Goal: Information Seeking & Learning: Learn about a topic

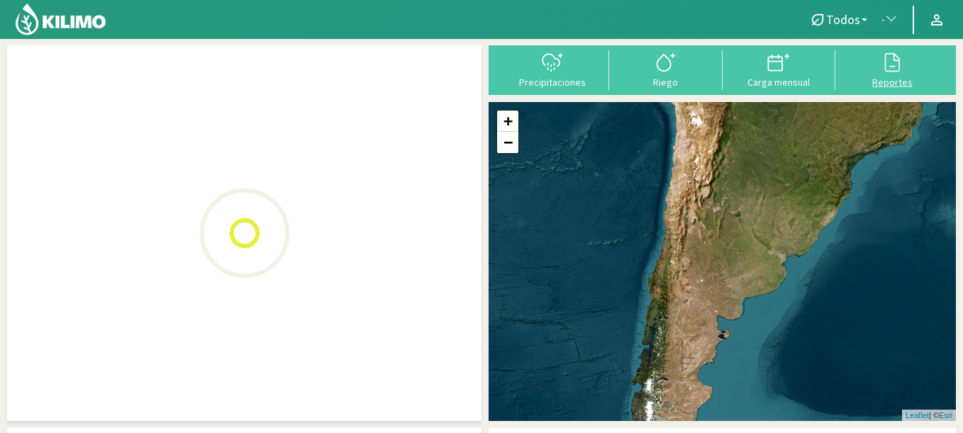
click at [895, 77] on div "Reportes" at bounding box center [891, 82] width 105 height 10
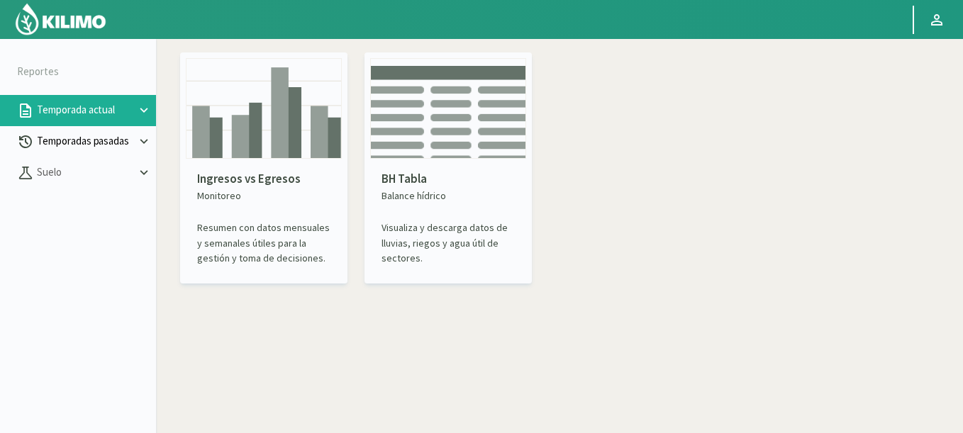
click at [113, 139] on p "Temporadas pasadas" at bounding box center [85, 141] width 102 height 16
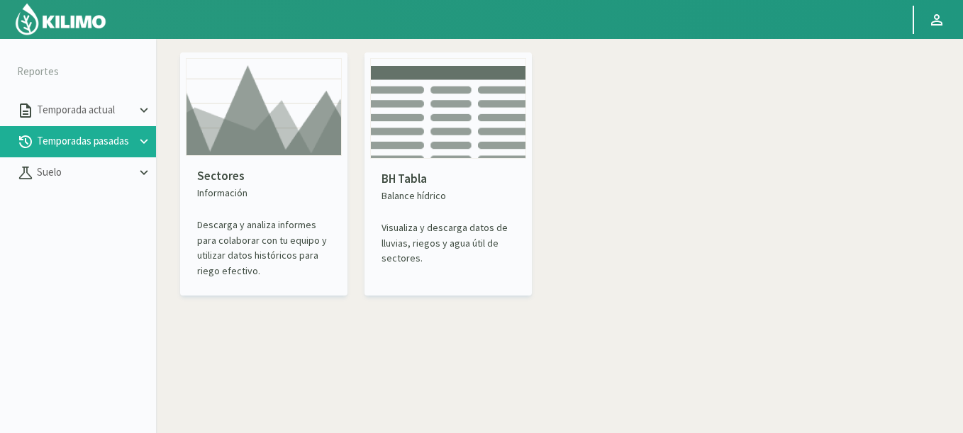
click at [305, 143] on img at bounding box center [264, 107] width 156 height 98
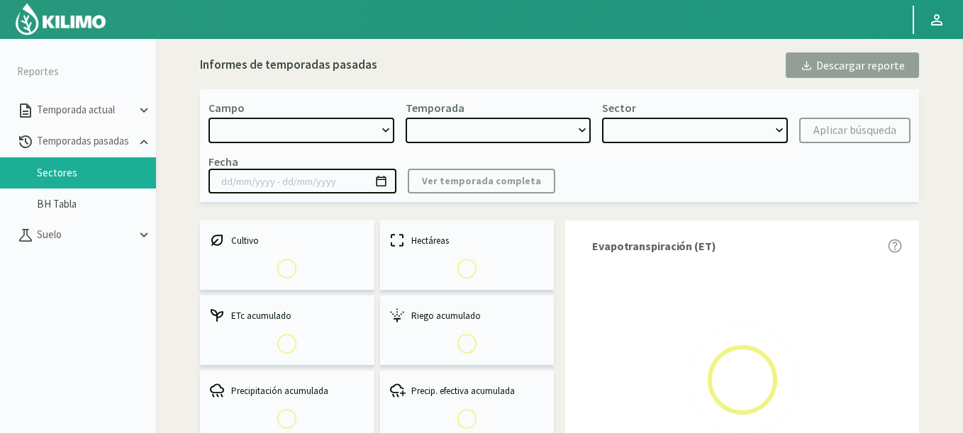
select select "0: Object"
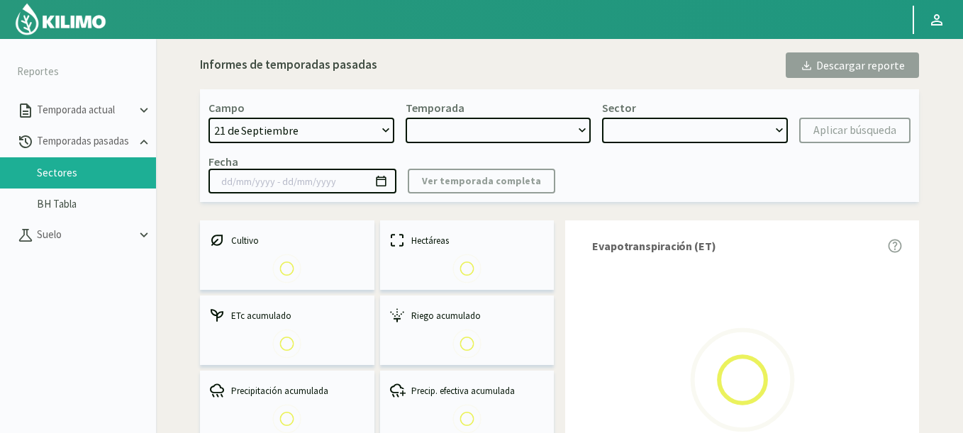
type input "20/10/2023 - 13/06/2024"
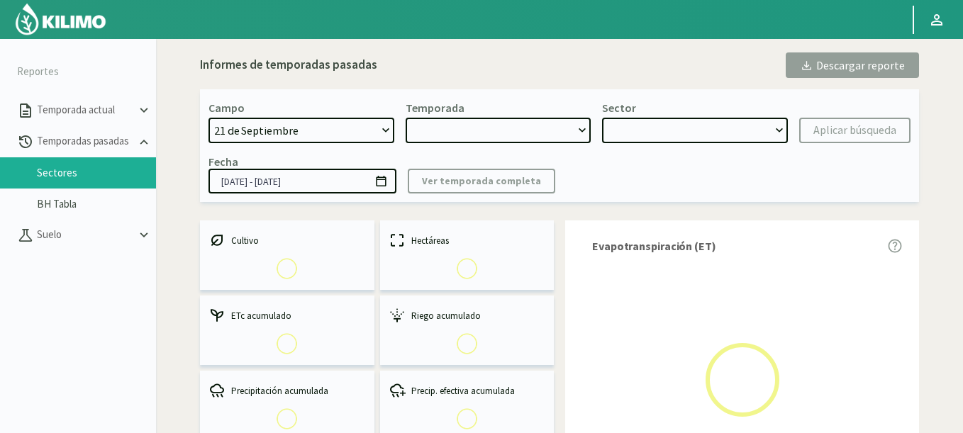
select select "0: 2023"
select select "0: Object"
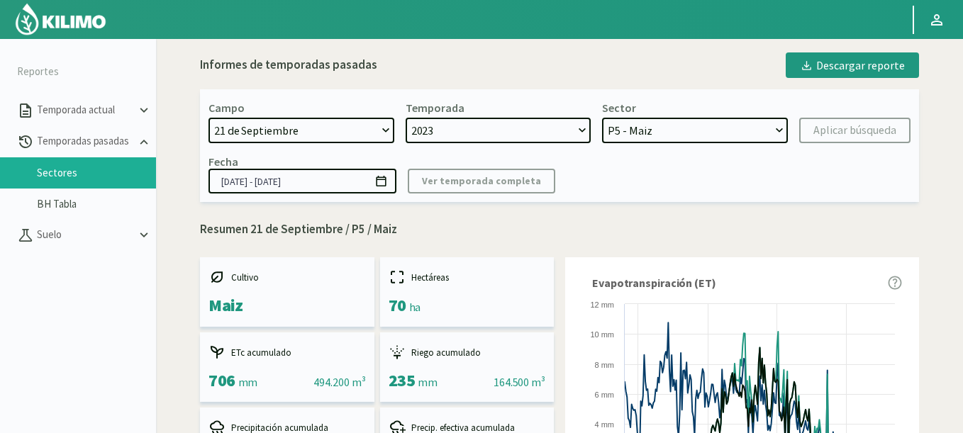
drag, startPoint x: 673, startPoint y: 138, endPoint x: 663, endPoint y: 130, distance: 13.2
click at [663, 130] on select "P5 - Maiz P3 - Maiz P2B - Maiz P2A - Maiz P4 - Cebada P1B - Trigo P1A - Cebada" at bounding box center [695, 131] width 186 height 26
select select "1375: Object"
click at [208, 118] on select "21 de Septiembre 8 Fuegos Acograpes - Ag. Carlos Muñoz Herrera Acograpes - Ag. …" at bounding box center [301, 131] width 186 height 26
click at [827, 135] on div "Aplicar búsqueda" at bounding box center [854, 130] width 83 height 17
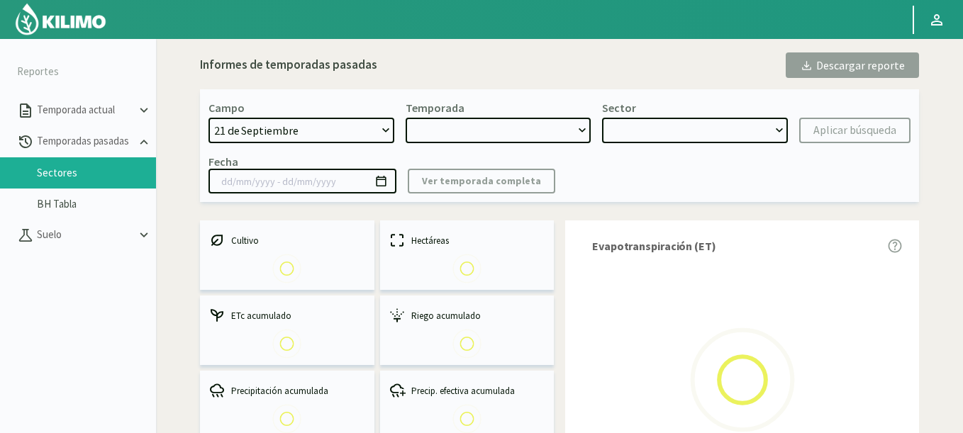
select select "1375: Object"
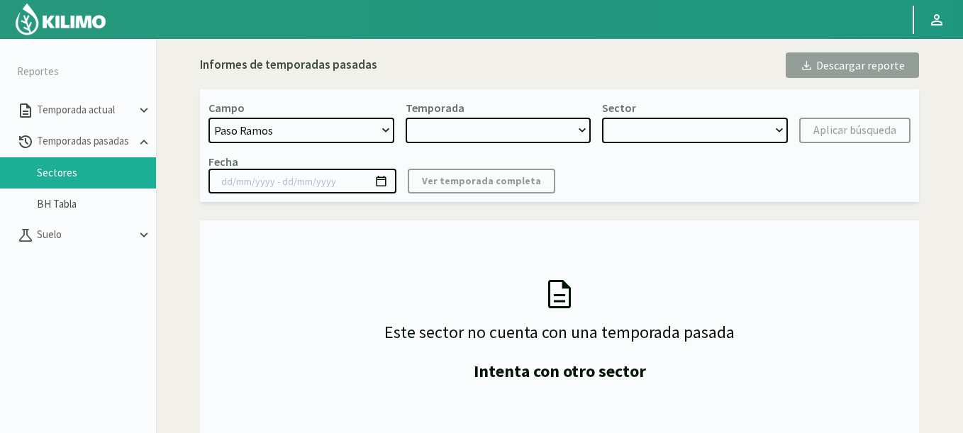
select select "0: 2024"
click at [405, 118] on select "2024 2023 2022 2021 2020 2019" at bounding box center [498, 131] width 186 height 26
select select "0: Object"
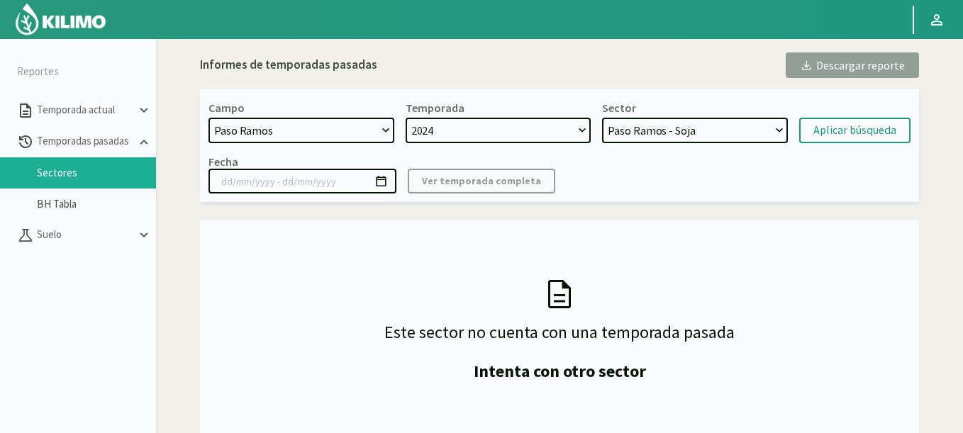
click at [638, 130] on select "Paso Ramos - Soja" at bounding box center [695, 131] width 186 height 26
click at [866, 120] on button "Aplicar búsqueda" at bounding box center [854, 131] width 111 height 26
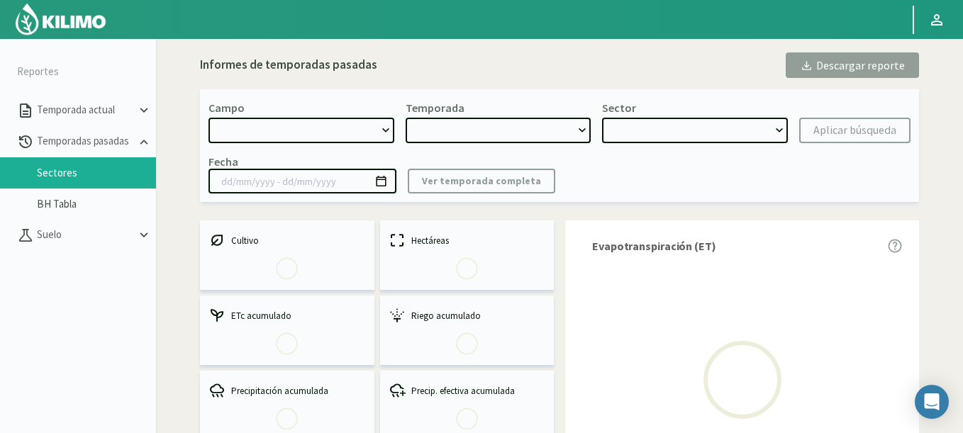
select select "1375: Object"
select select
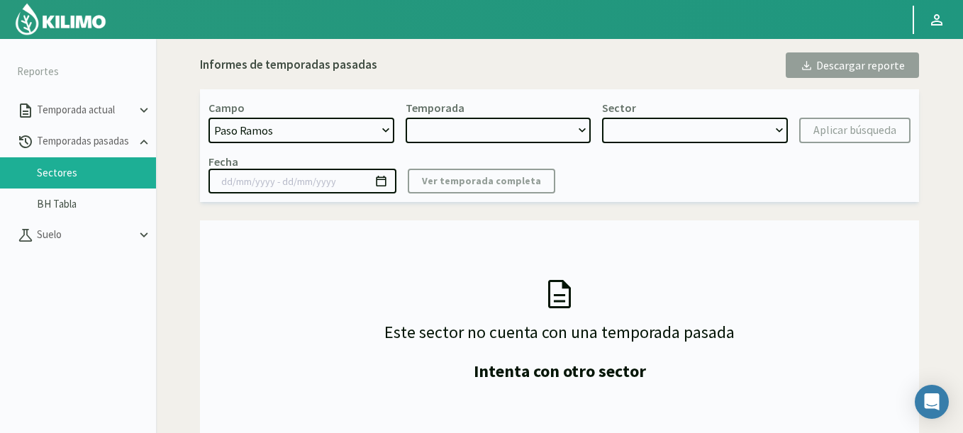
click at [111, 9] on link at bounding box center [61, 19] width 99 height 39
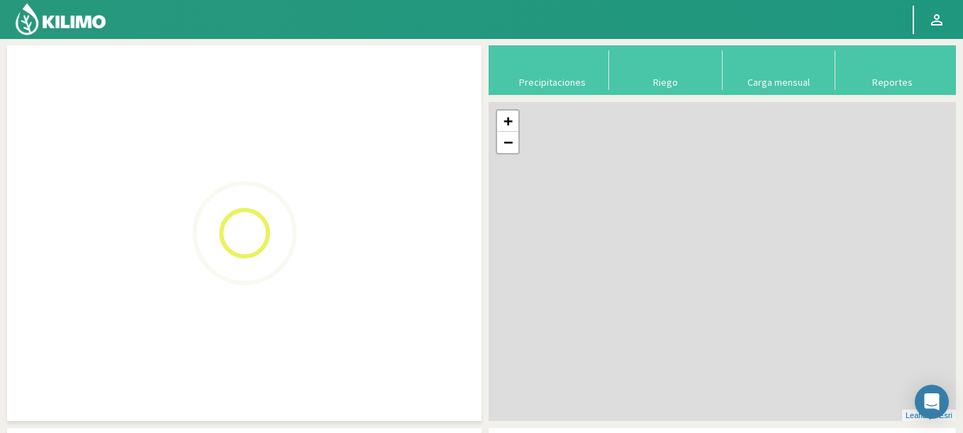
click at [101, 23] on img at bounding box center [60, 19] width 93 height 34
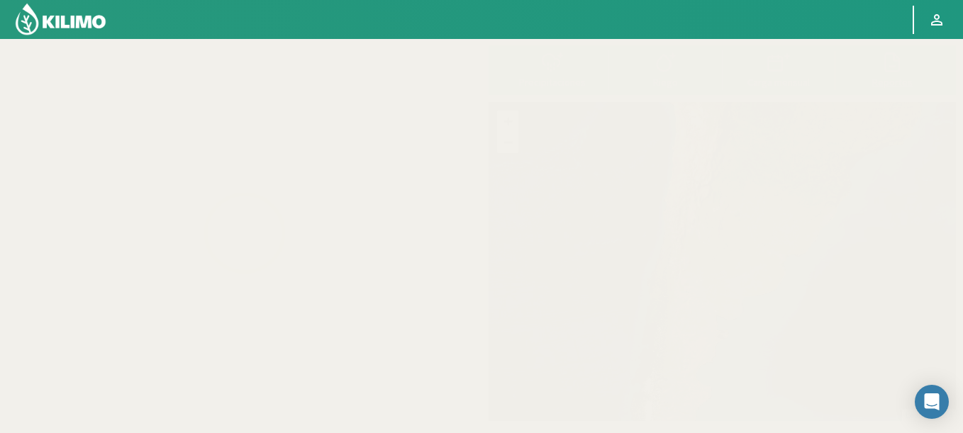
click at [906, 70] on div at bounding box center [891, 62] width 105 height 23
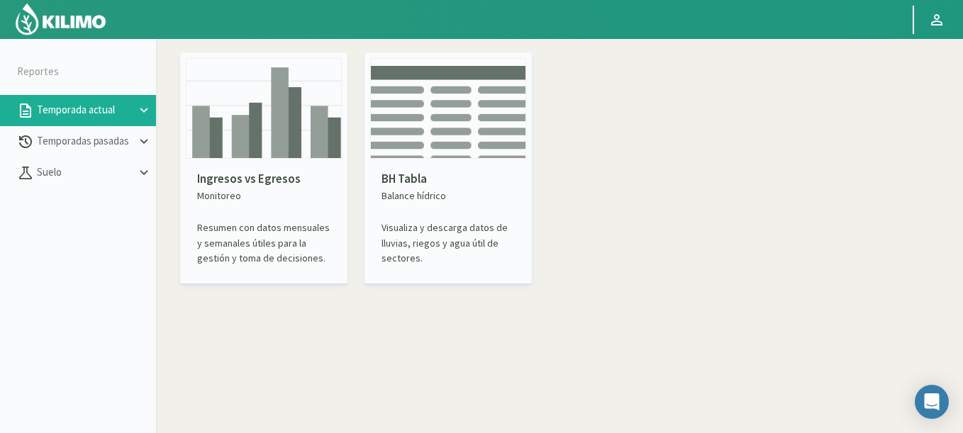
click at [263, 128] on img at bounding box center [264, 108] width 156 height 101
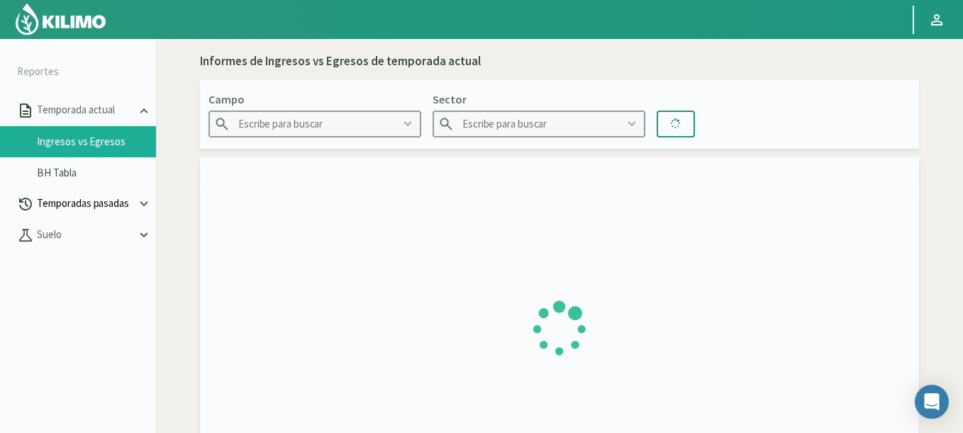
type input "Agr. Cardonal"
type input "El Cardonal Sector 1"
click at [96, 213] on button "Temporadas pasadas" at bounding box center [78, 204] width 156 height 31
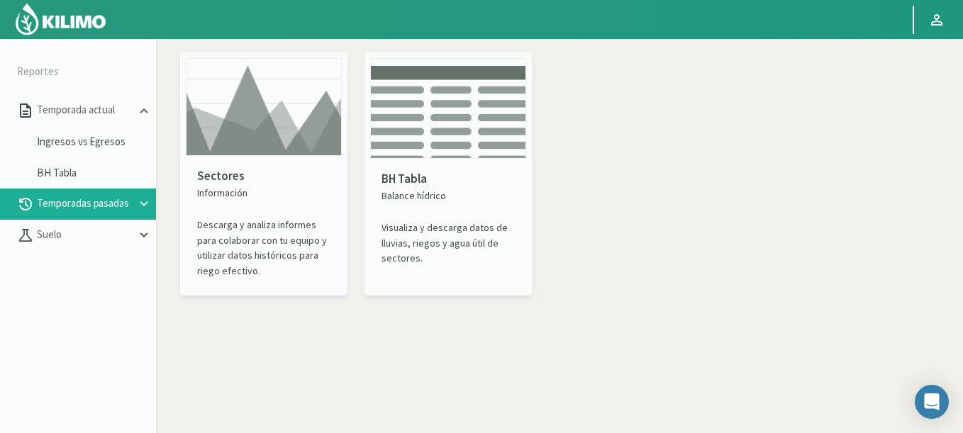
click at [224, 147] on img at bounding box center [264, 107] width 156 height 98
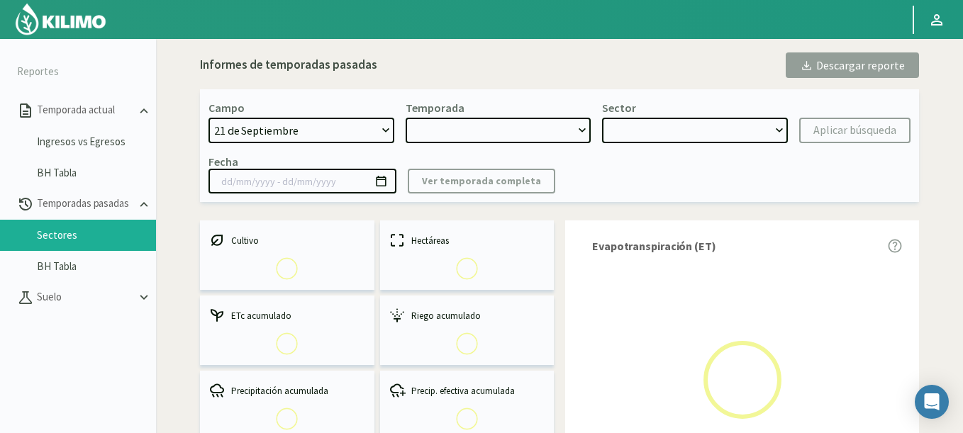
select select "0: Object"
type input "20/10/2023 - 13/06/2024"
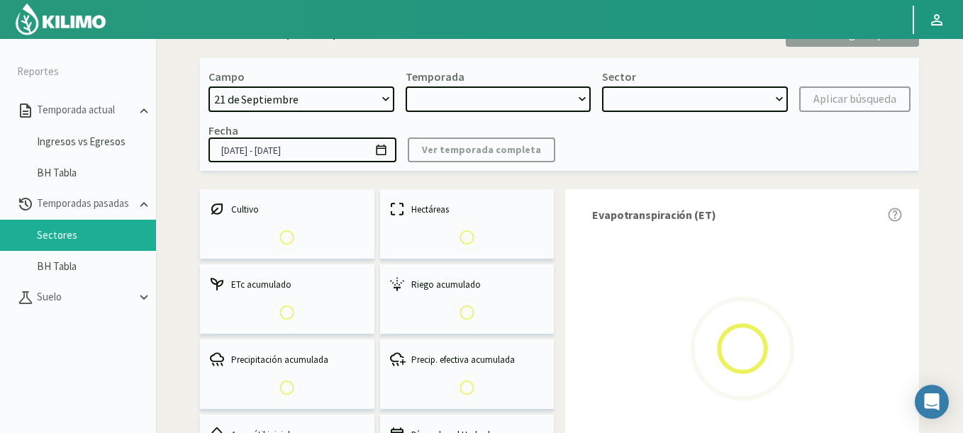
select select "0: 2023"
select select "0: Object"
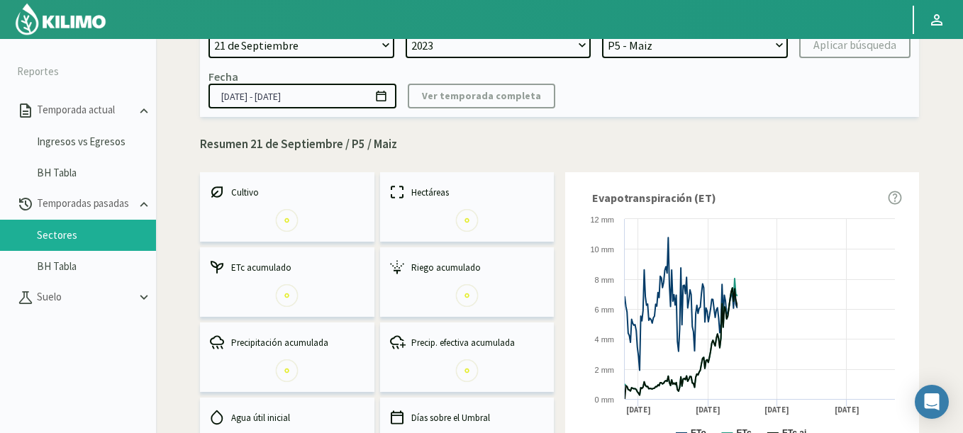
scroll to position [79, 0]
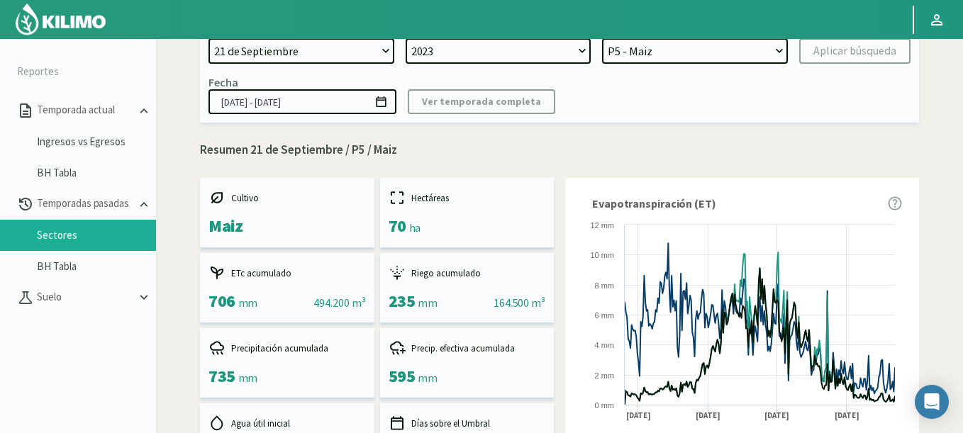
select select "1375: Object"
click at [208, 38] on select "21 de Septiembre 8 Fuegos Acograpes - Ag. Carlos Muñoz Herrera Acograpes - Ag. …" at bounding box center [301, 51] width 186 height 26
select select
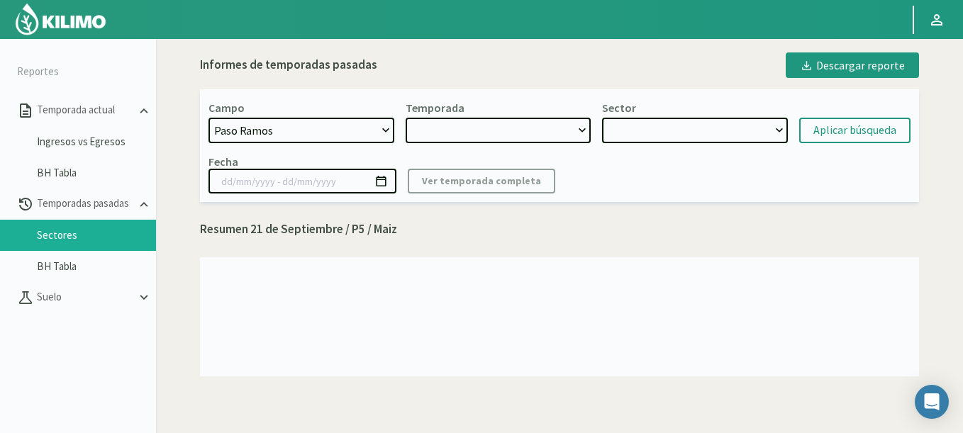
scroll to position [0, 0]
select select "2: 2024"
select select "7: Object"
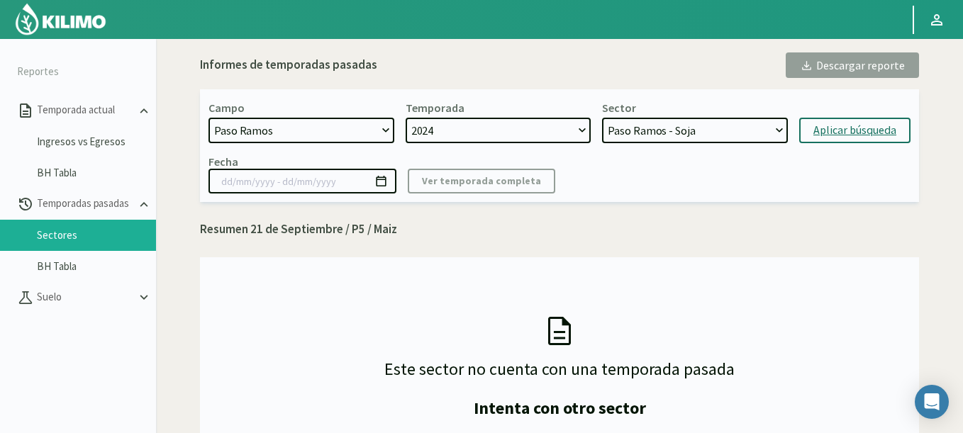
click at [851, 130] on div "Aplicar búsqueda" at bounding box center [854, 130] width 83 height 17
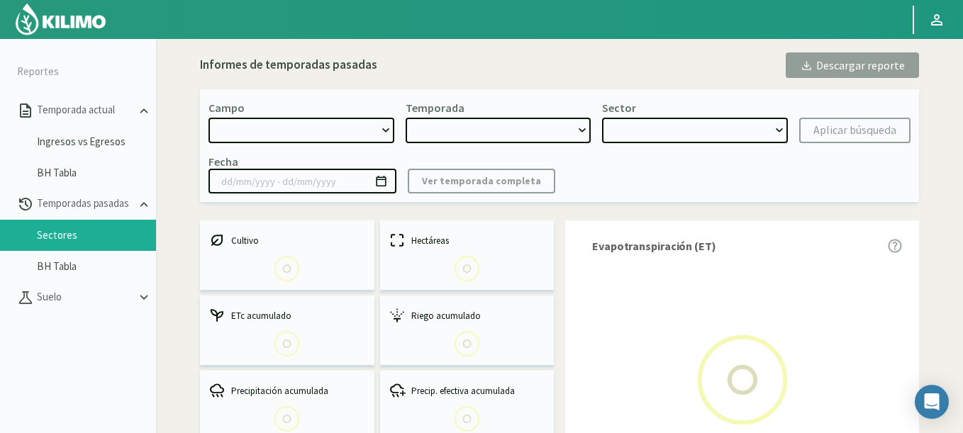
select select "1375: Object"
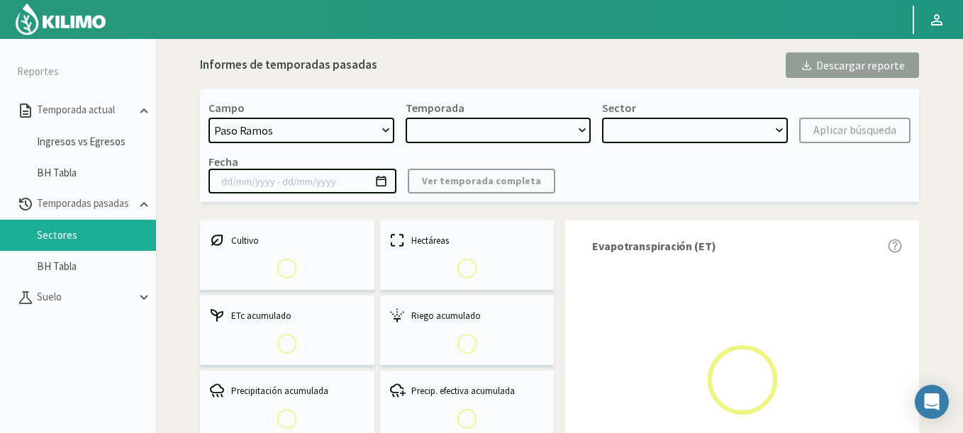
type input "02/12/2024 - 18/06/2025"
select select "0: 2024"
select select "0: Object"
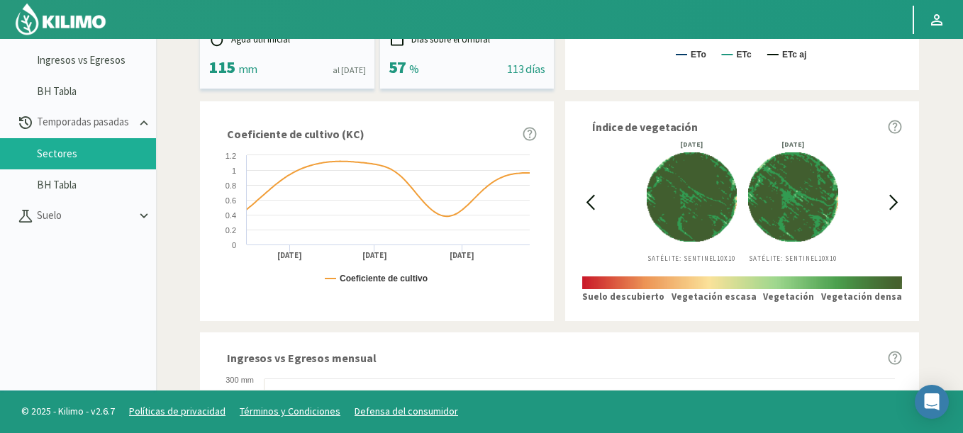
scroll to position [340, 0]
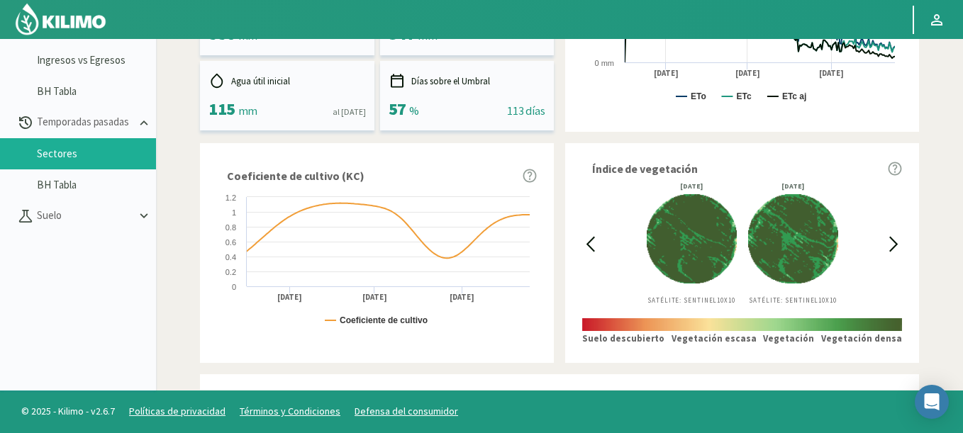
click at [587, 235] on div at bounding box center [590, 244] width 16 height 122
click at [588, 238] on div at bounding box center [590, 244] width 16 height 122
click at [588, 241] on icon at bounding box center [590, 244] width 16 height 16
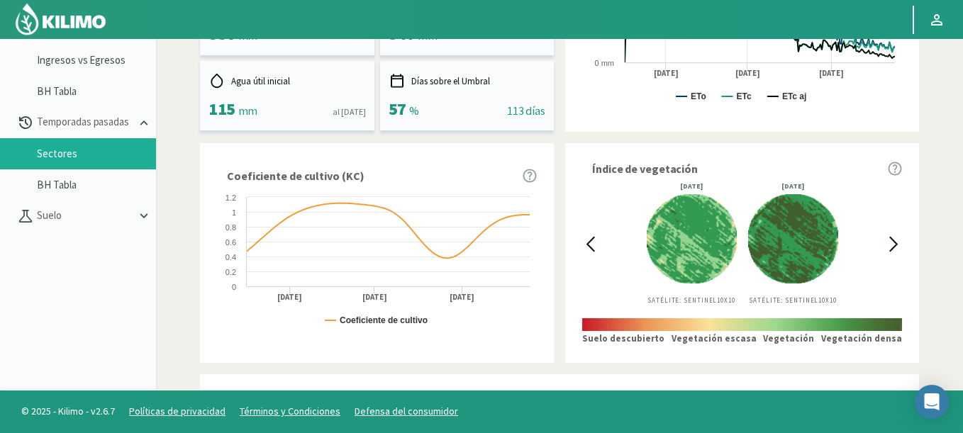
click at [590, 242] on icon at bounding box center [590, 243] width 7 height 13
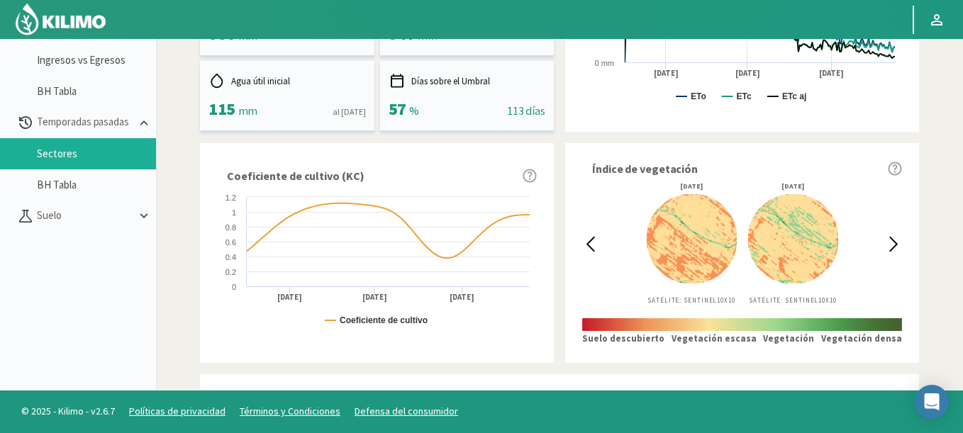
click at [590, 245] on icon at bounding box center [590, 244] width 16 height 16
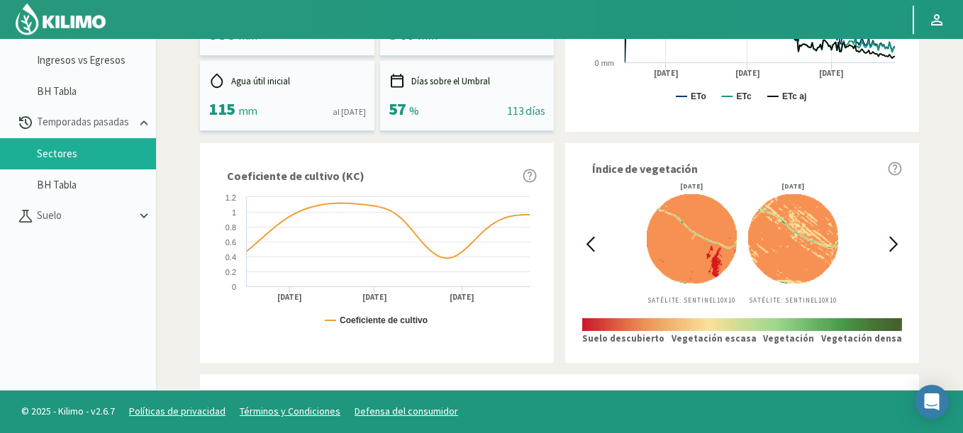
click at [590, 240] on icon at bounding box center [590, 244] width 16 height 16
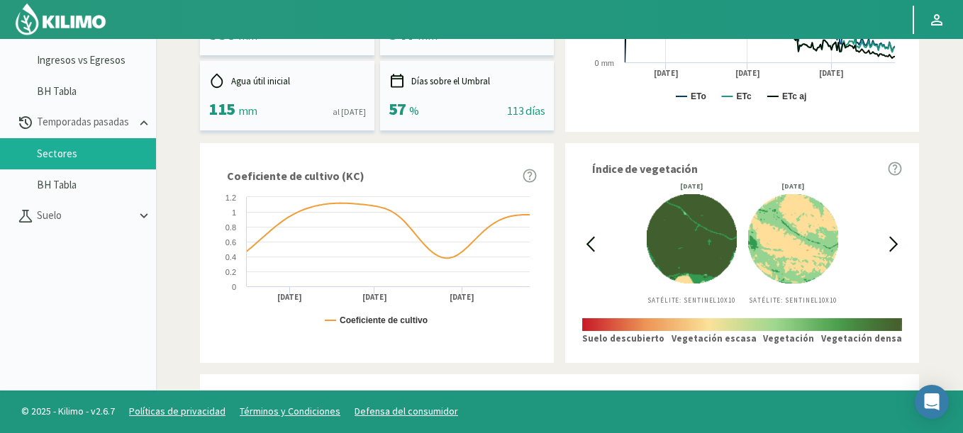
click at [588, 240] on icon at bounding box center [590, 244] width 16 height 16
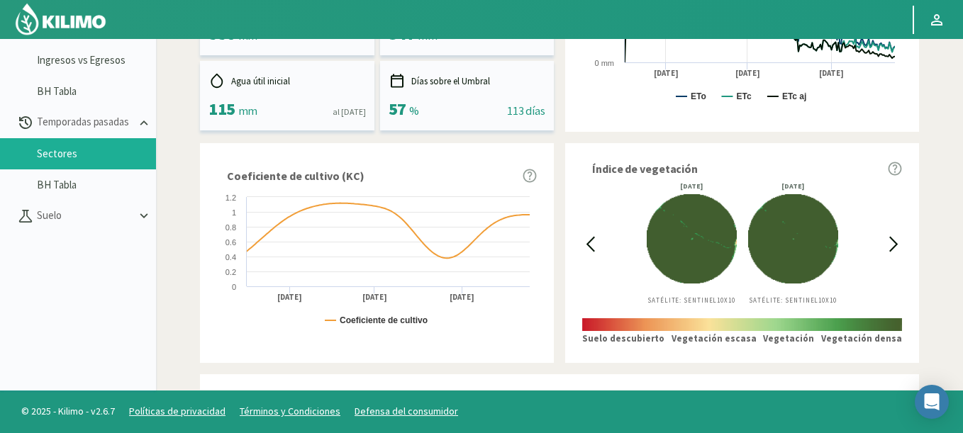
click at [588, 240] on icon at bounding box center [590, 244] width 16 height 16
click at [890, 248] on icon at bounding box center [893, 244] width 16 height 16
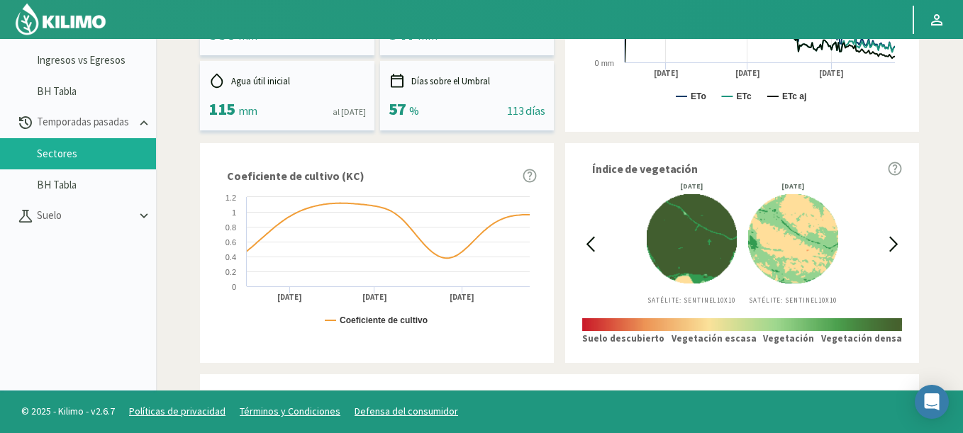
click at [890, 248] on icon at bounding box center [893, 244] width 16 height 16
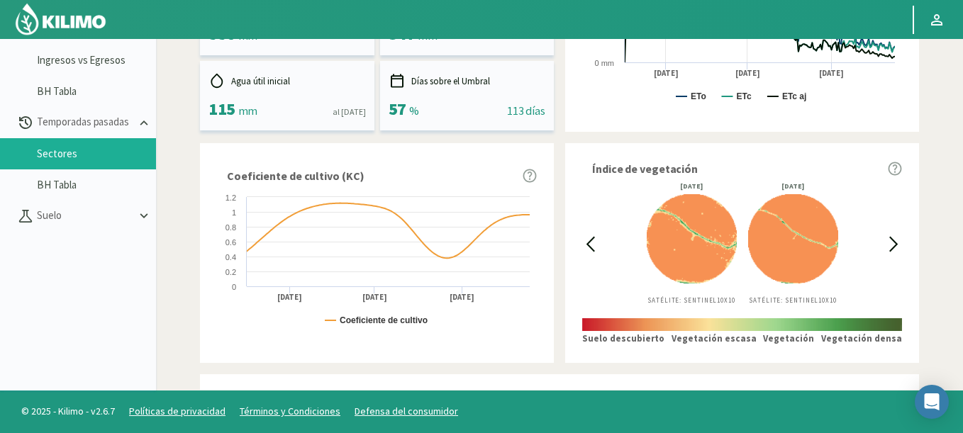
click at [586, 238] on icon at bounding box center [590, 244] width 16 height 16
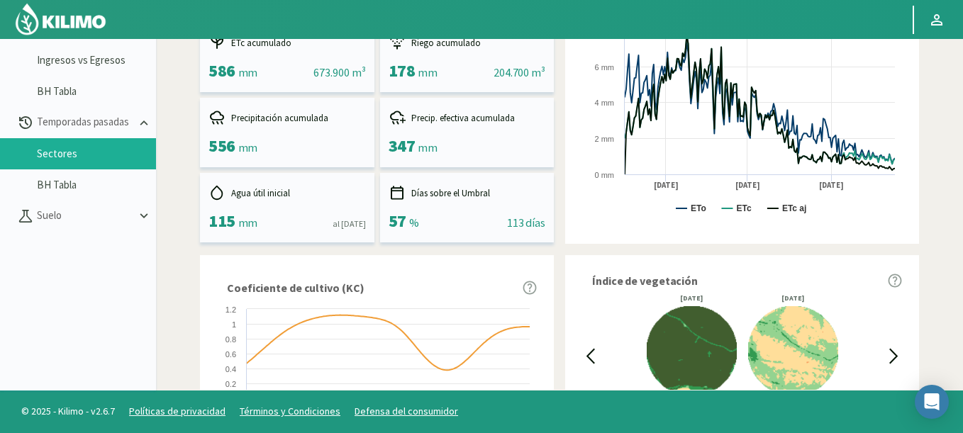
scroll to position [394, 0]
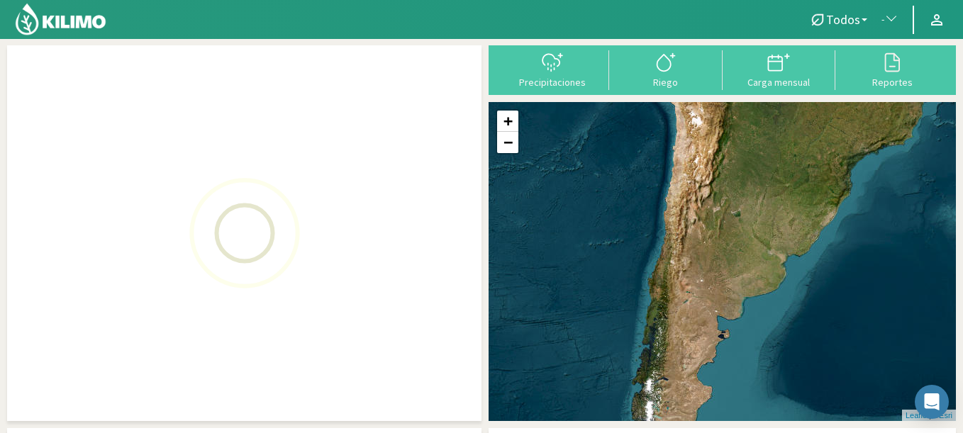
click at [892, 22] on span "button" at bounding box center [887, 20] width 14 height 14
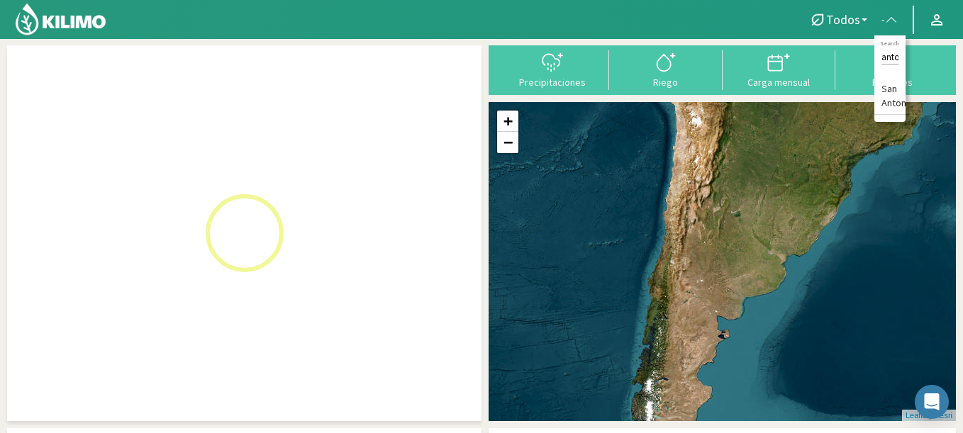
scroll to position [0, 21]
type input "san anton"
click at [883, 98] on li "San Antonio" at bounding box center [889, 97] width 31 height 36
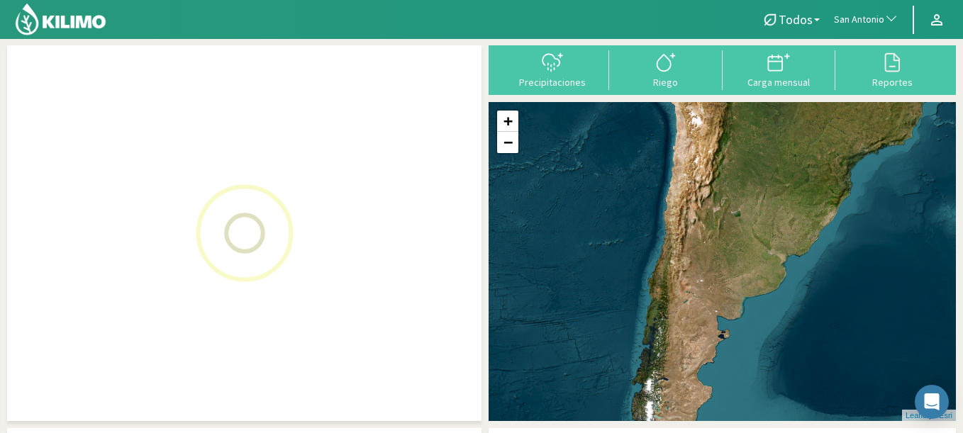
click at [66, 18] on img at bounding box center [60, 19] width 93 height 34
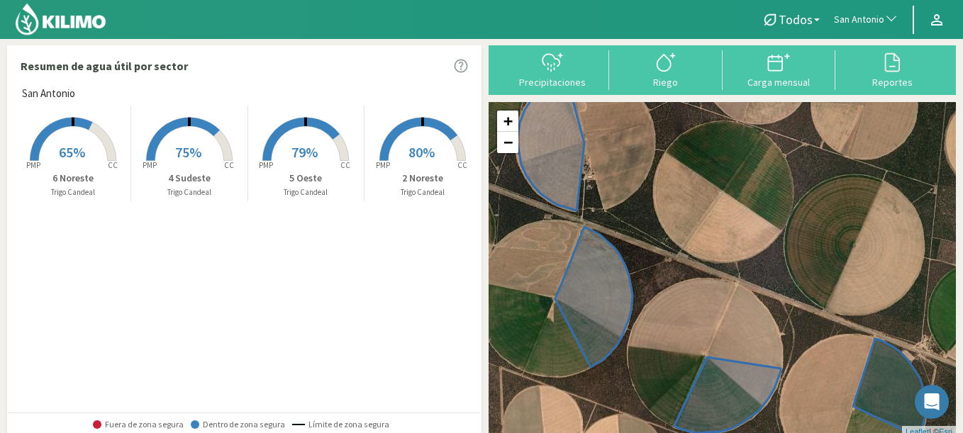
click at [93, 145] on rect at bounding box center [72, 162] width 113 height 113
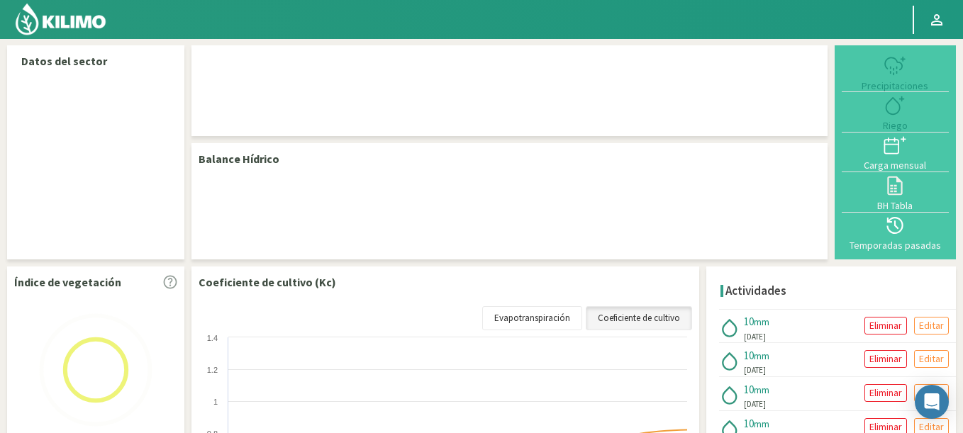
select select "239: Object"
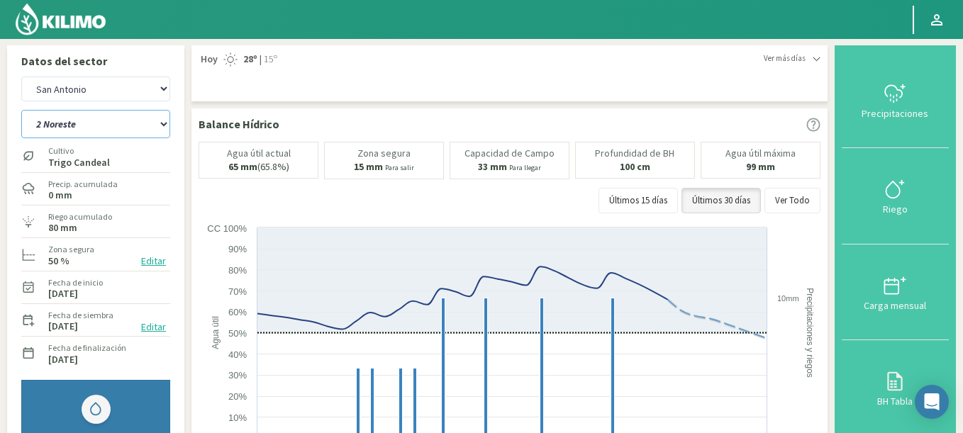
click at [21, 110] on select "2 Noreste 4 Sudeste 5 Oeste 6 Noreste" at bounding box center [95, 124] width 149 height 28
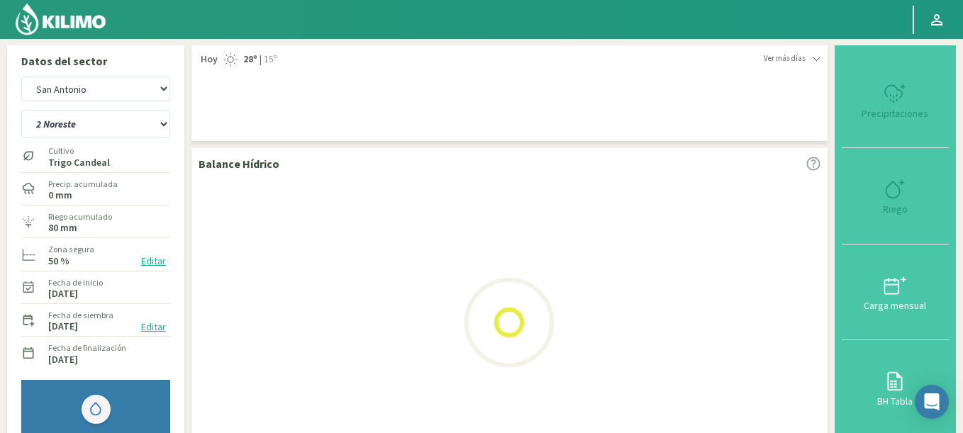
select select "3: Object"
select select "525: Object"
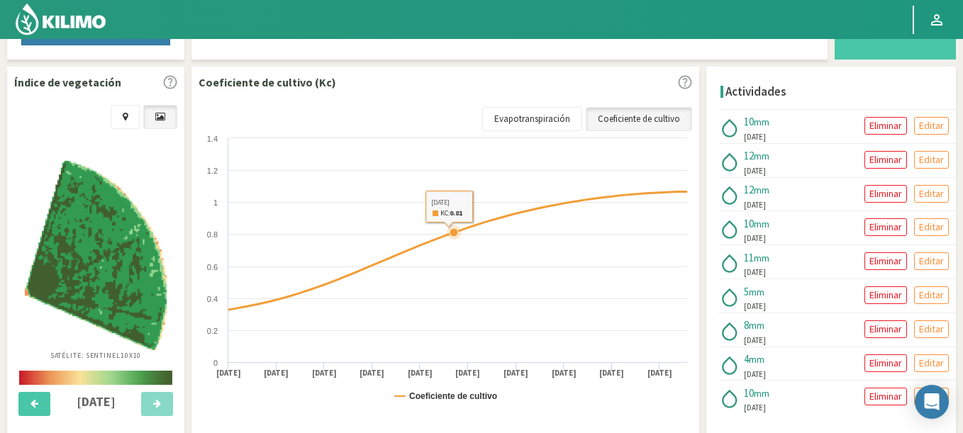
scroll to position [425, 0]
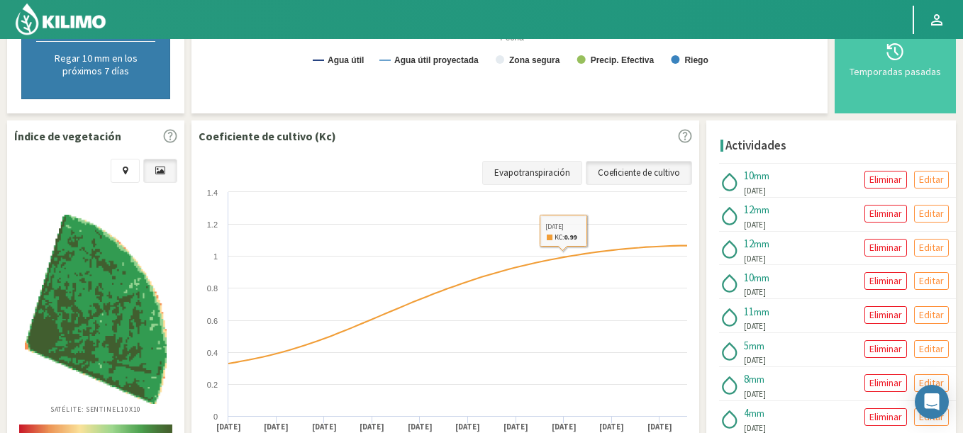
click at [534, 173] on link "Evapotranspiración" at bounding box center [532, 173] width 100 height 24
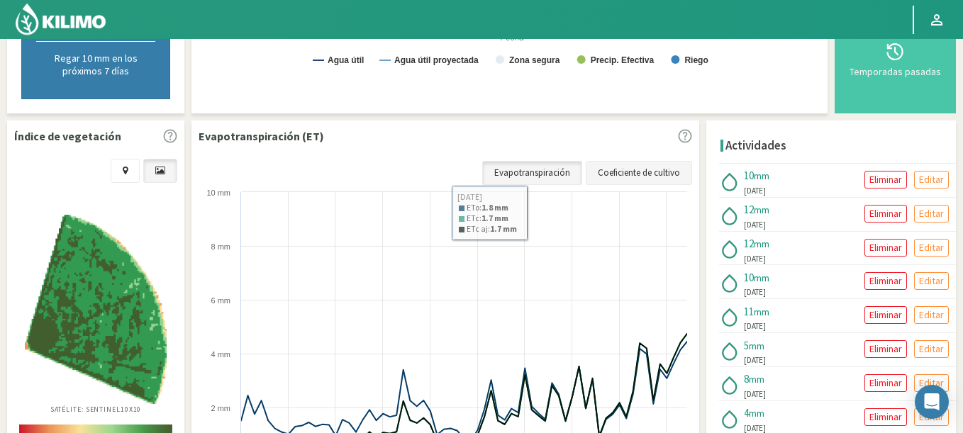
click at [668, 169] on link "Coeficiente de cultivo" at bounding box center [639, 173] width 106 height 24
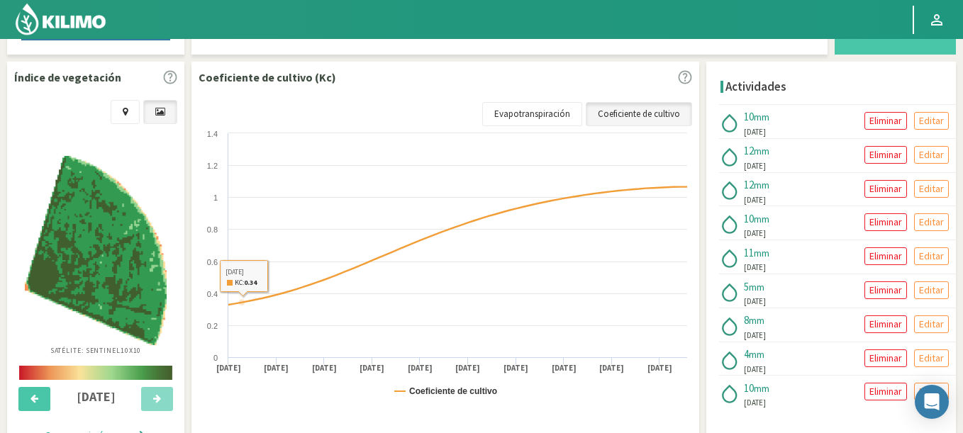
scroll to position [551, 0]
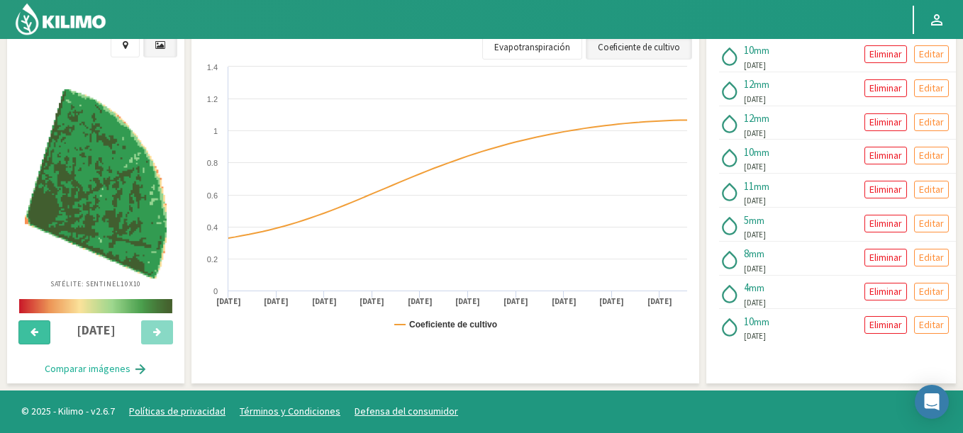
click at [33, 337] on icon at bounding box center [34, 331] width 8 height 9
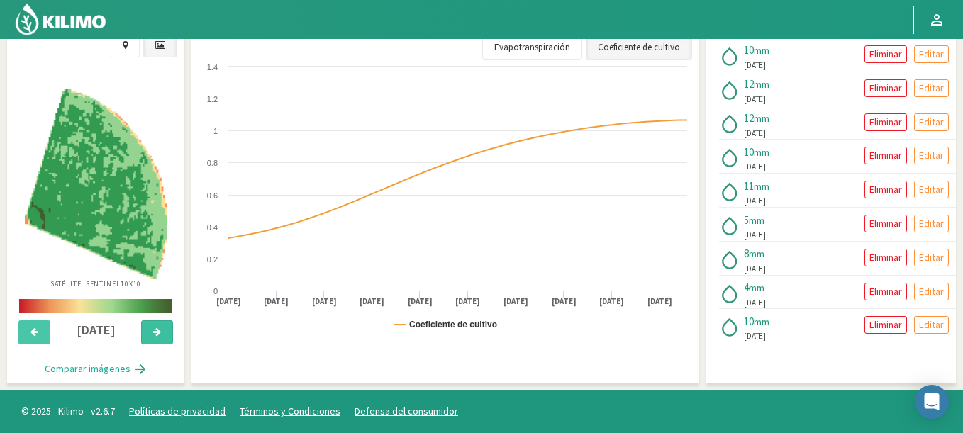
click at [157, 331] on icon at bounding box center [157, 331] width 8 height 9
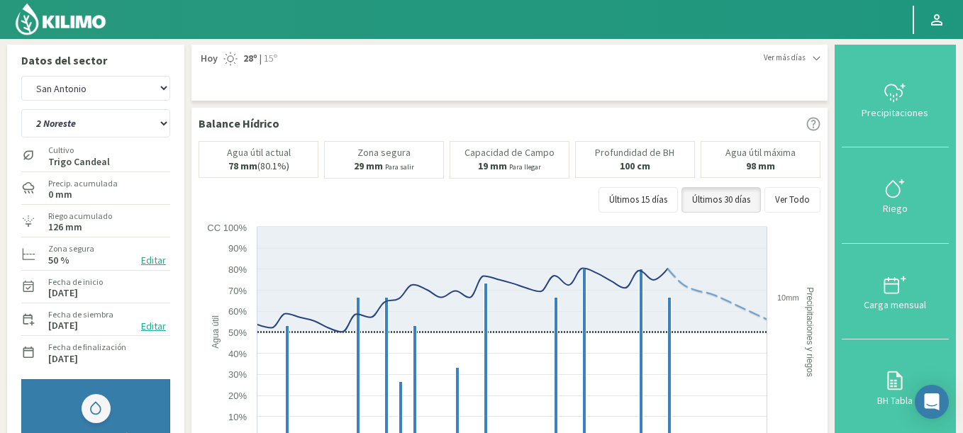
scroll to position [0, 0]
click at [21, 110] on select "2 Noreste 4 Sudeste 5 Oeste 6 Noreste" at bounding box center [95, 124] width 149 height 28
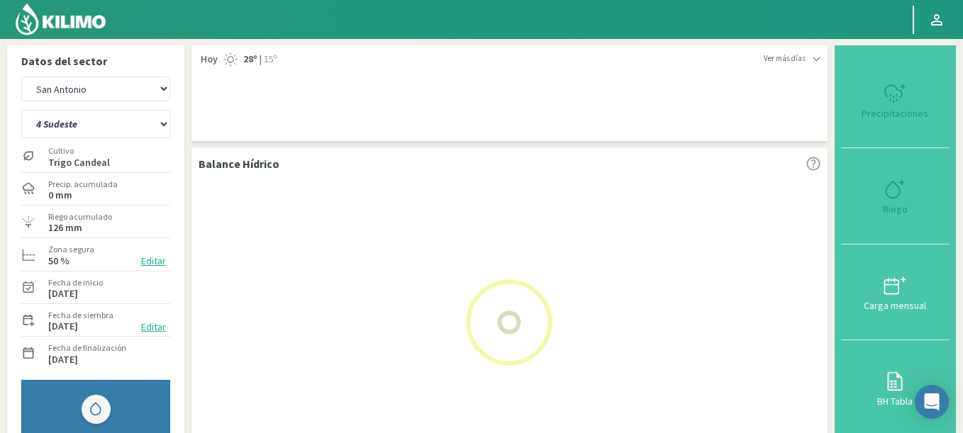
select select "4: Object"
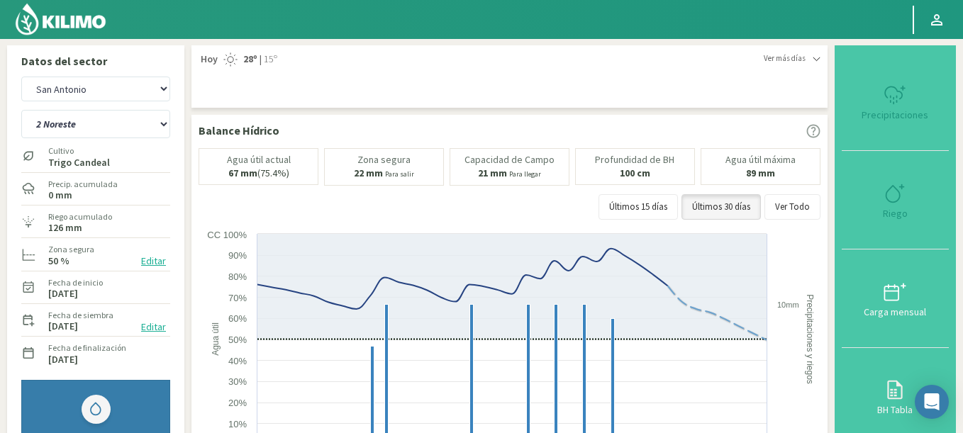
select select "811: Object"
click at [21, 110] on select "2 Noreste 4 Sudeste 5 Oeste 6 Noreste" at bounding box center [95, 124] width 149 height 28
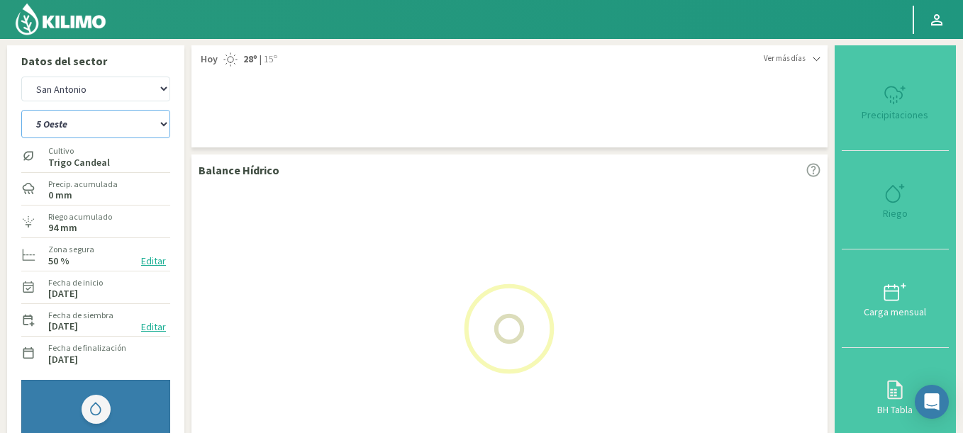
select select "9: Object"
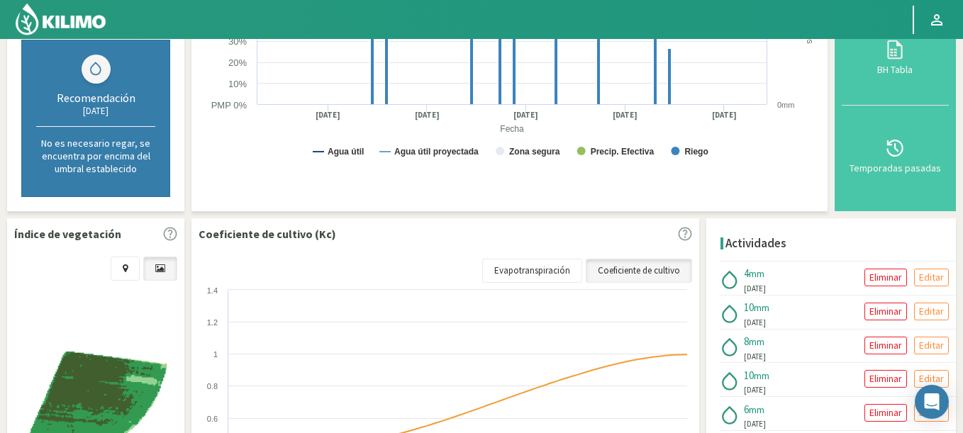
select select "1097: Object"
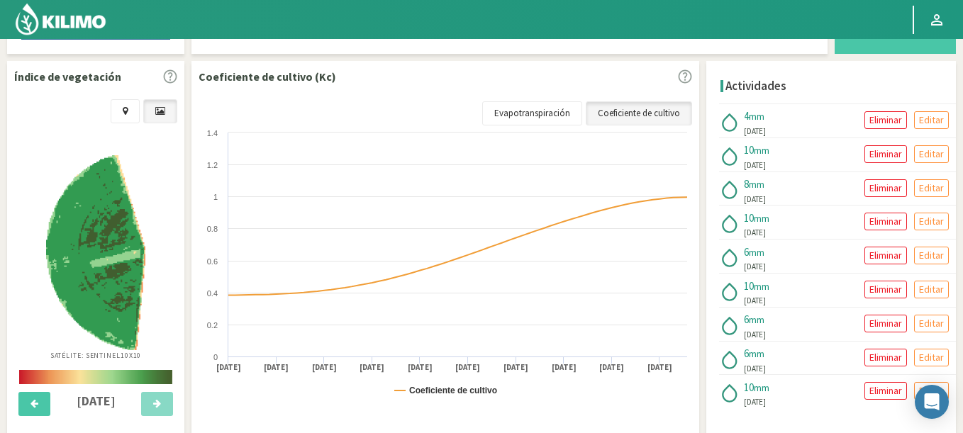
scroll to position [569, 0]
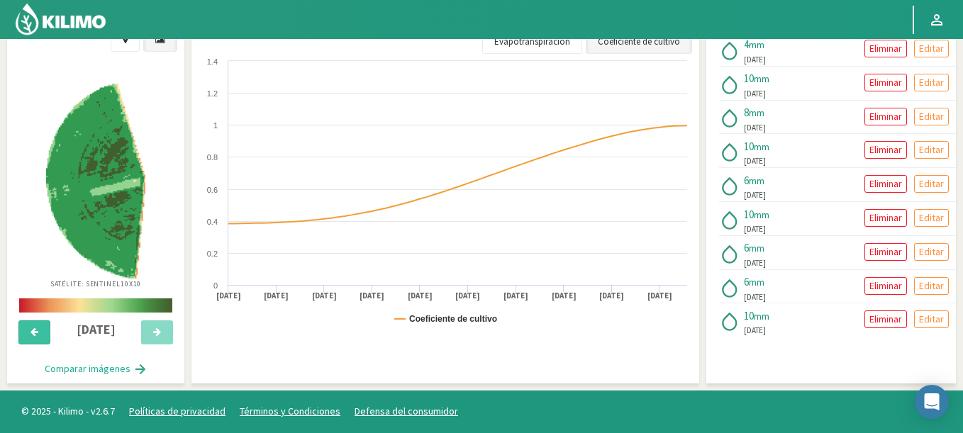
click at [35, 332] on icon at bounding box center [34, 331] width 8 height 9
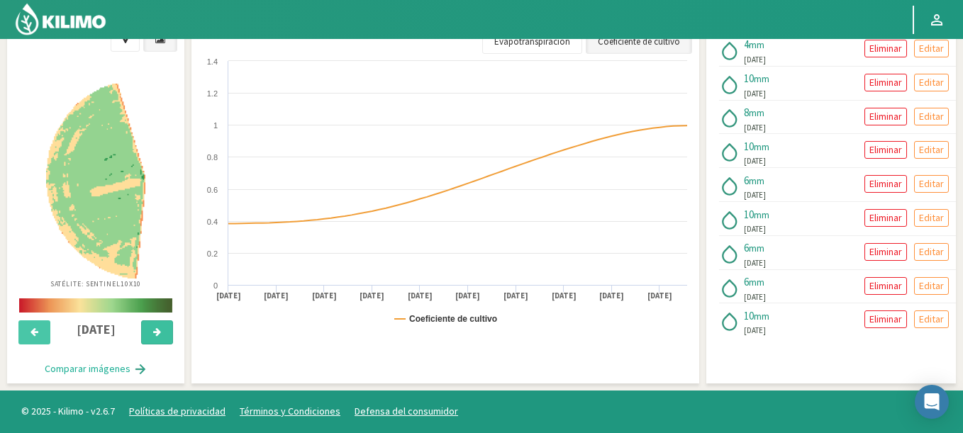
click at [151, 337] on button at bounding box center [157, 332] width 32 height 24
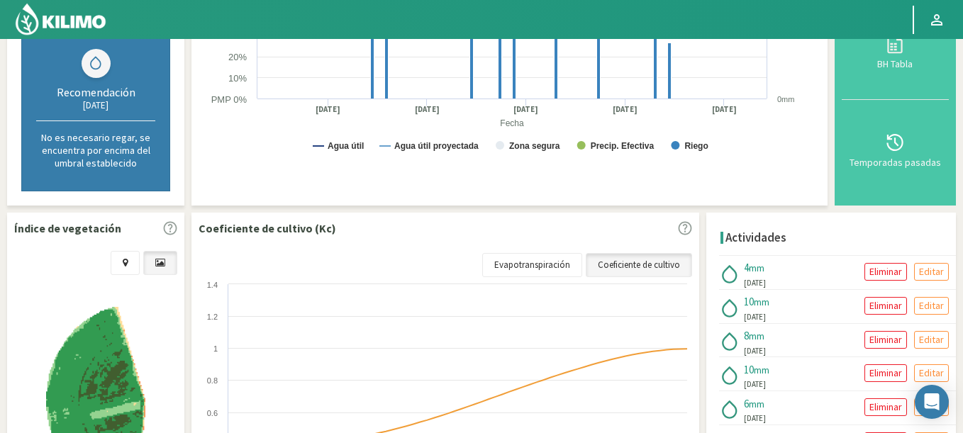
scroll to position [59, 0]
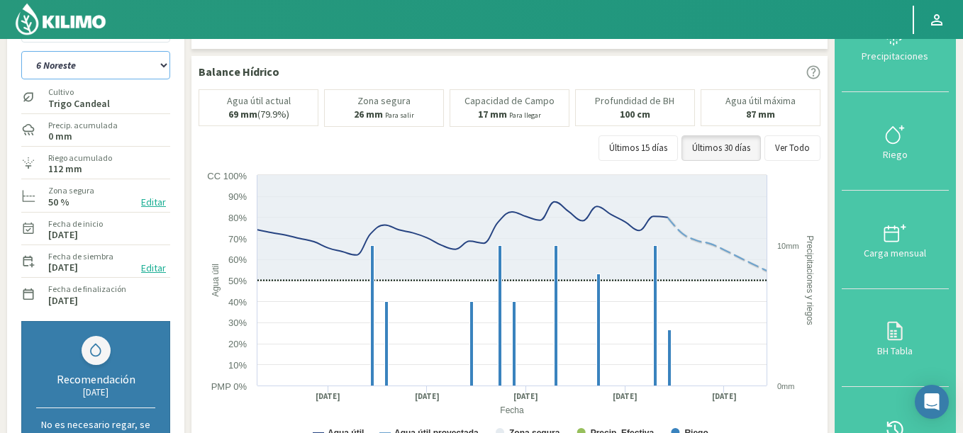
click at [21, 51] on select "2 Noreste 4 Sudeste 5 Oeste 6 Noreste" at bounding box center [95, 65] width 149 height 28
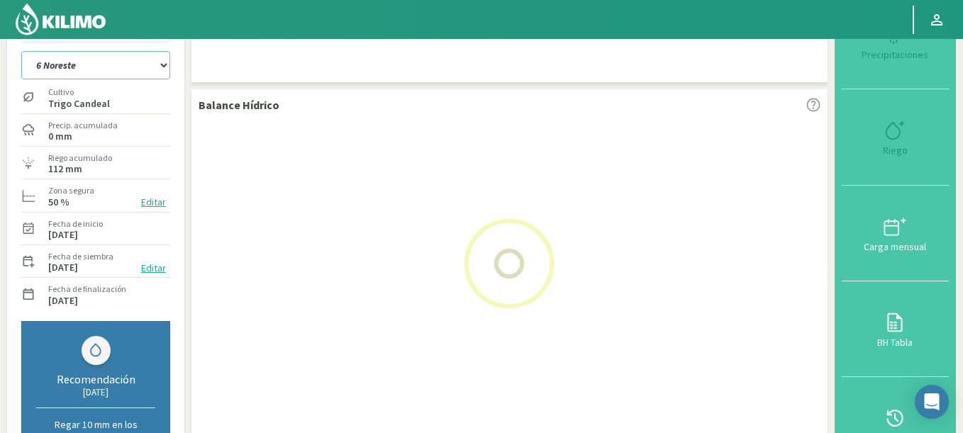
select select "14: Object"
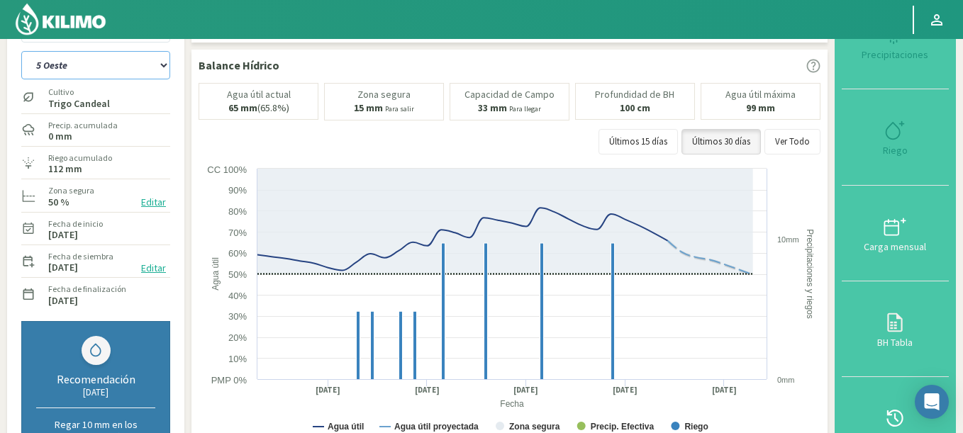
select select "1383: Object"
select select "19: Object"
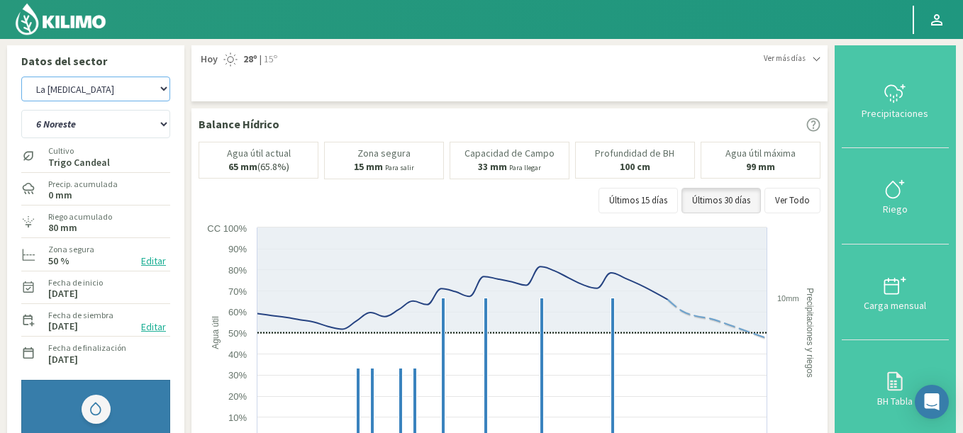
click at [21, 77] on select "Agr. Cardonal Agr. El Carmelo Agrícola Bakia Agrícola Bakia - IC Agrícola Exser…" at bounding box center [95, 89] width 149 height 25
select select "1600: Object"
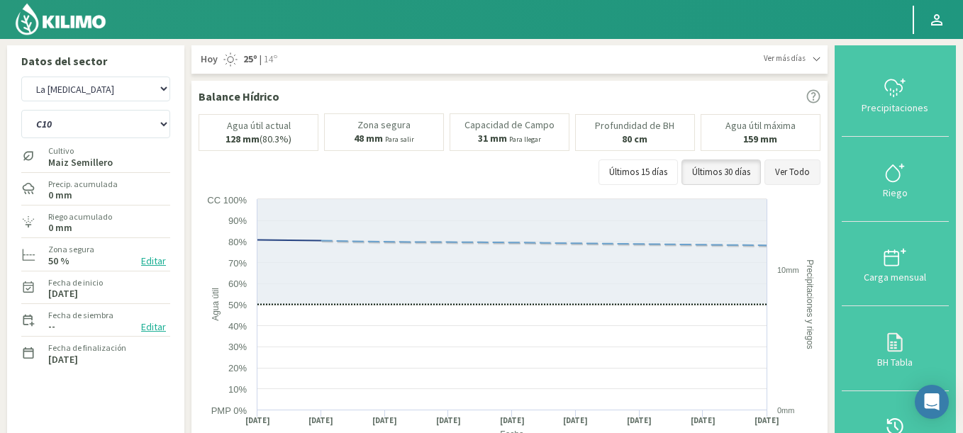
click at [783, 170] on button "Ver Todo" at bounding box center [792, 172] width 56 height 26
select select "21: Object"
click at [21, 110] on select "C10 C11 C4 C6 C8" at bounding box center [95, 124] width 149 height 28
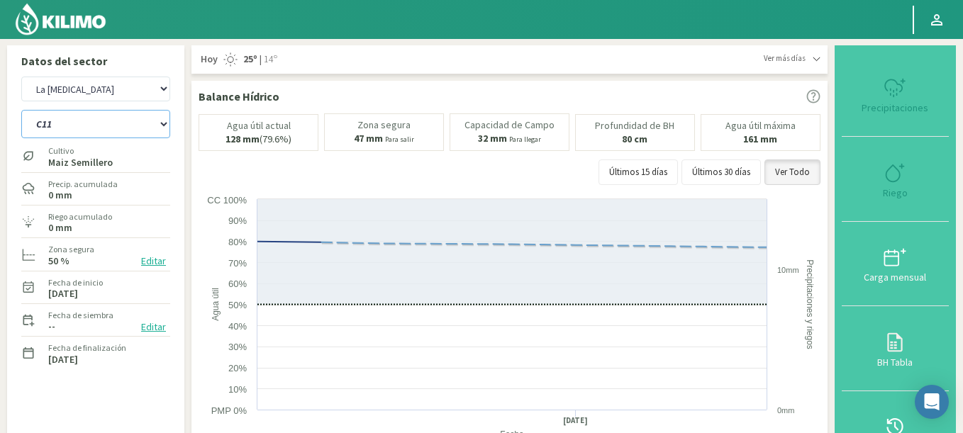
select select "1886: Object"
click at [21, 110] on select "C10 C11 C4 C6 C8" at bounding box center [95, 124] width 149 height 28
select select "26: Object"
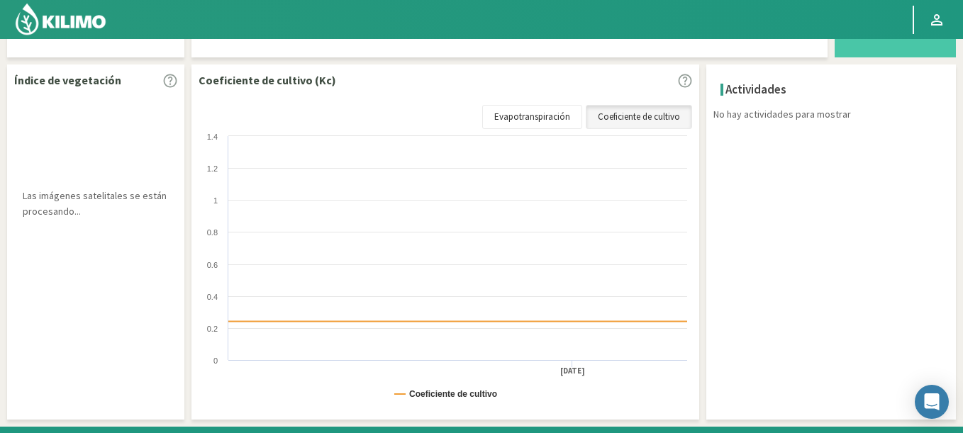
scroll to position [21, 0]
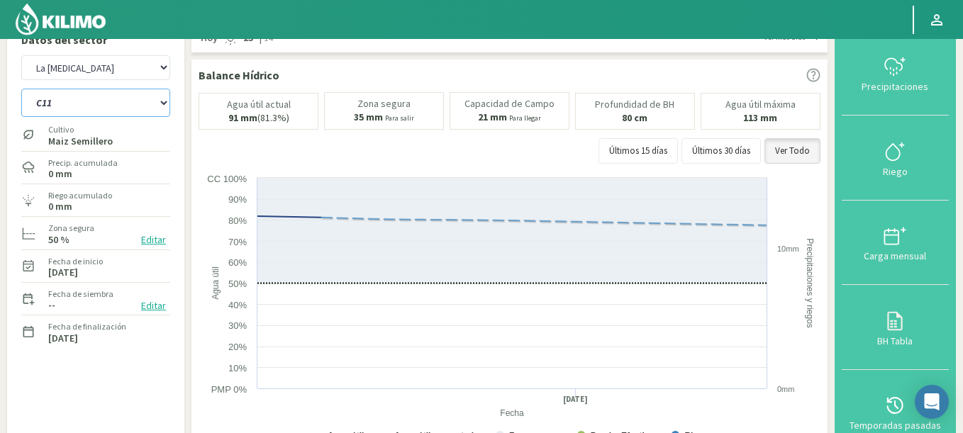
select select "2172: Object"
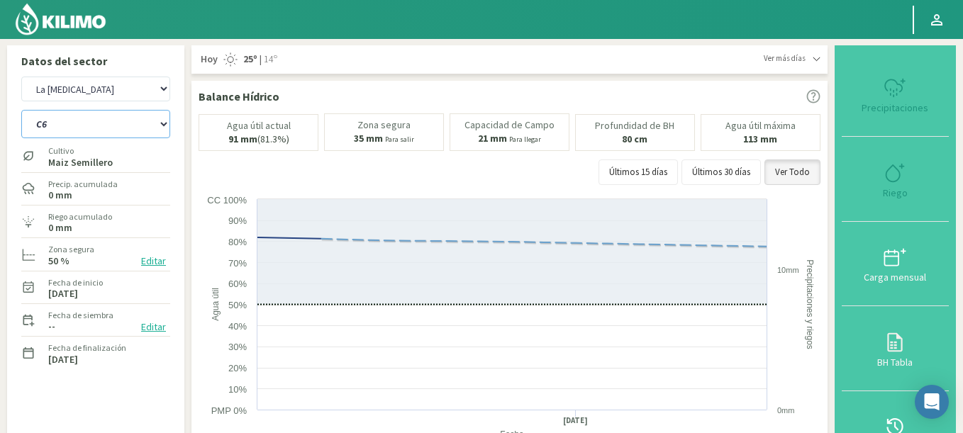
click at [21, 110] on select "C10 C11 C4 C6 C8" at bounding box center [95, 124] width 149 height 28
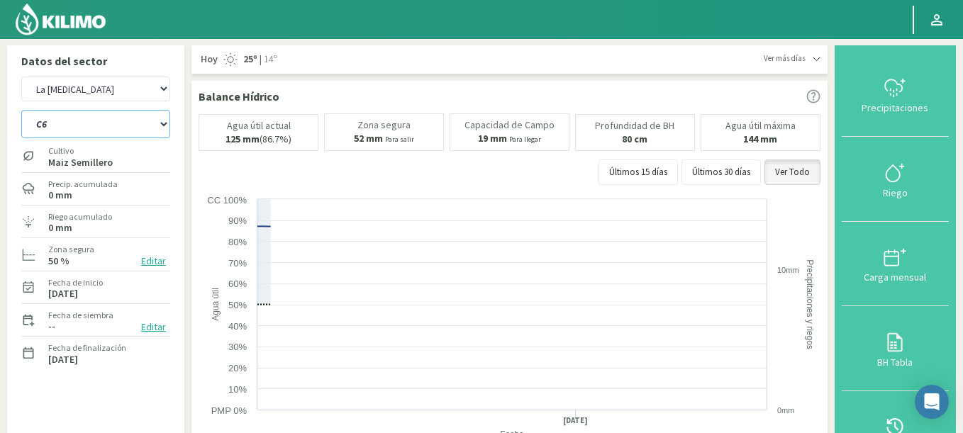
select select "32: Object"
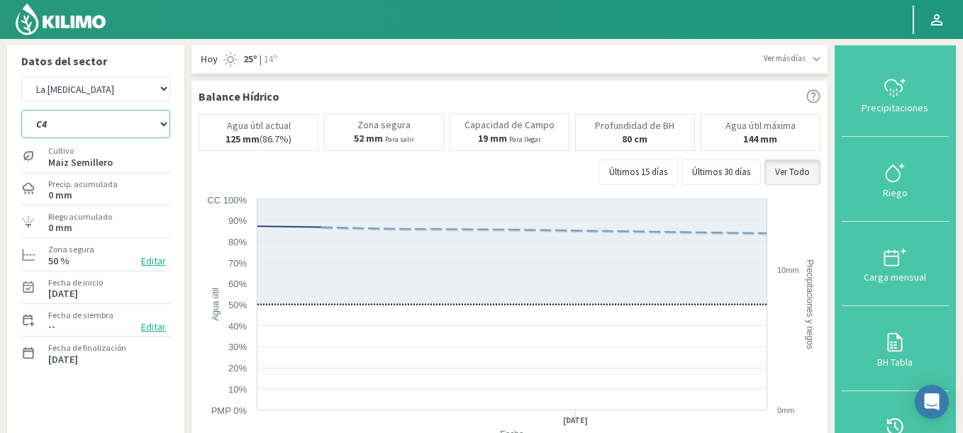
select select "2458: Object"
click at [21, 110] on select "C10 C11 C4 C6 C8" at bounding box center [95, 124] width 149 height 28
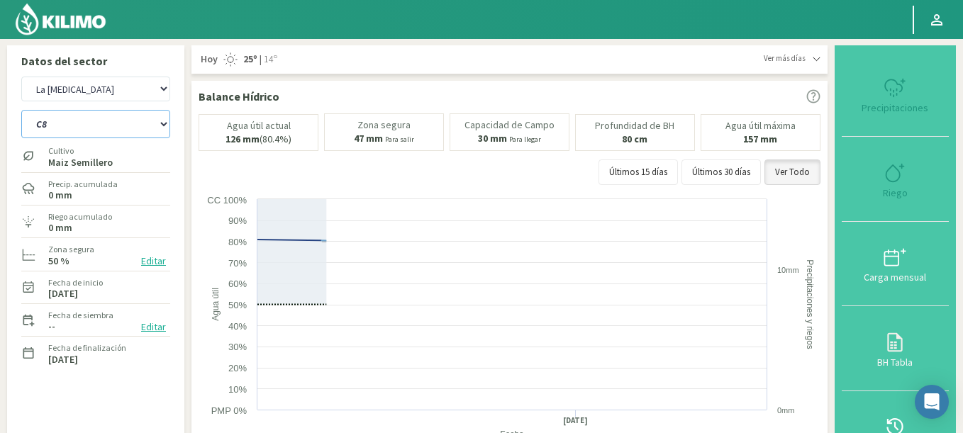
select select "38: Object"
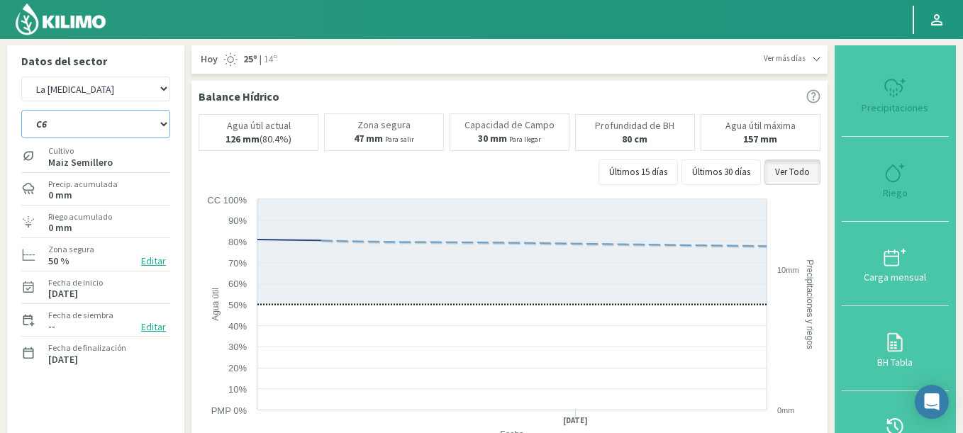
select select "2744: Object"
click at [21, 110] on select "C10 C11 C4 C6 C8" at bounding box center [95, 124] width 149 height 28
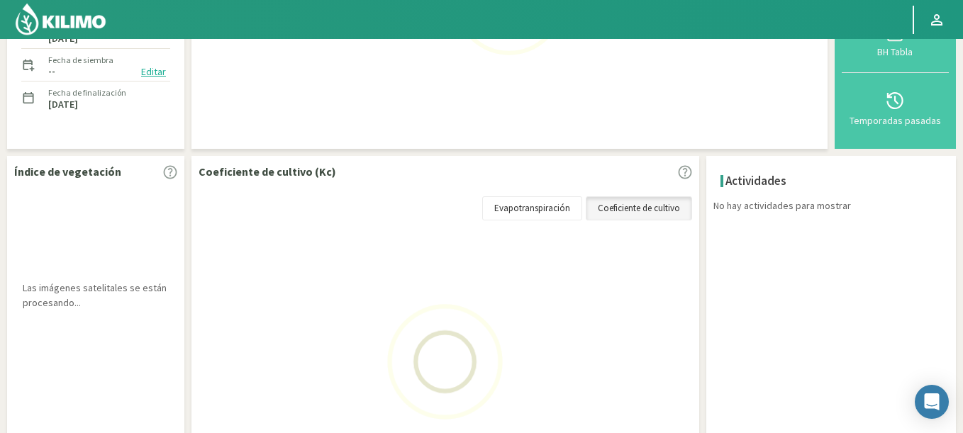
select select "44: Object"
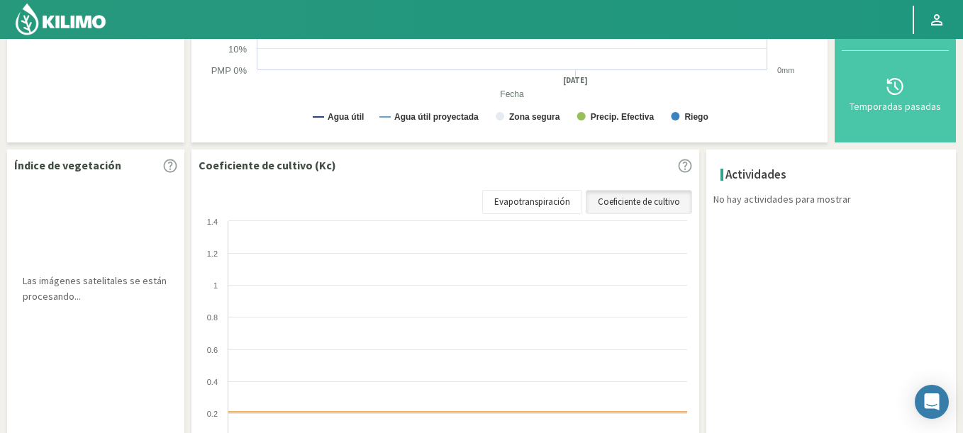
select select "3030: Object"
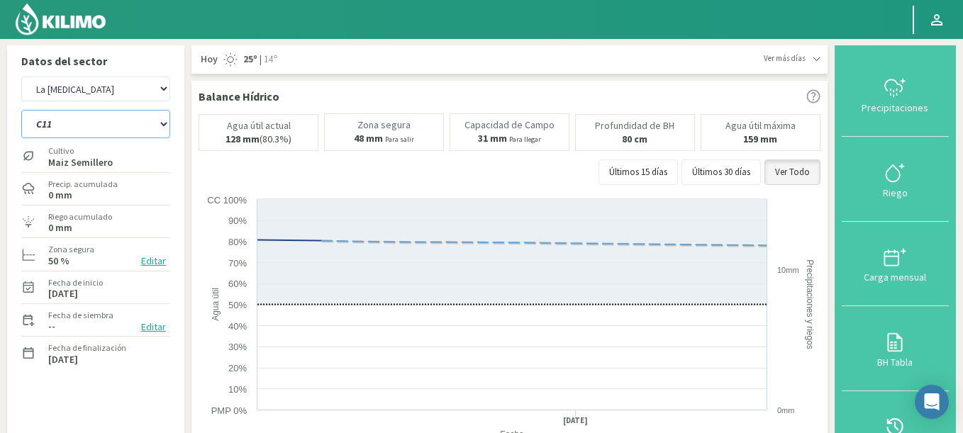
click at [21, 110] on select "C10 C11 C4 C6 C8" at bounding box center [95, 124] width 149 height 28
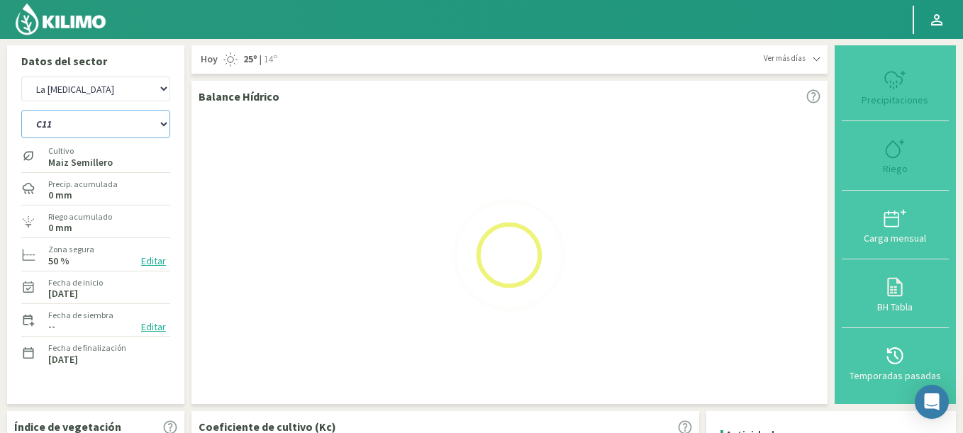
select select "45: Object"
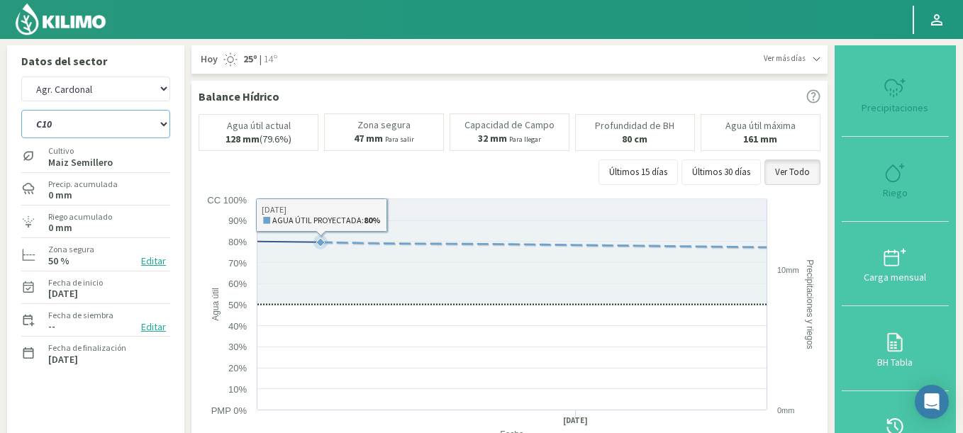
select select "3316: Object"
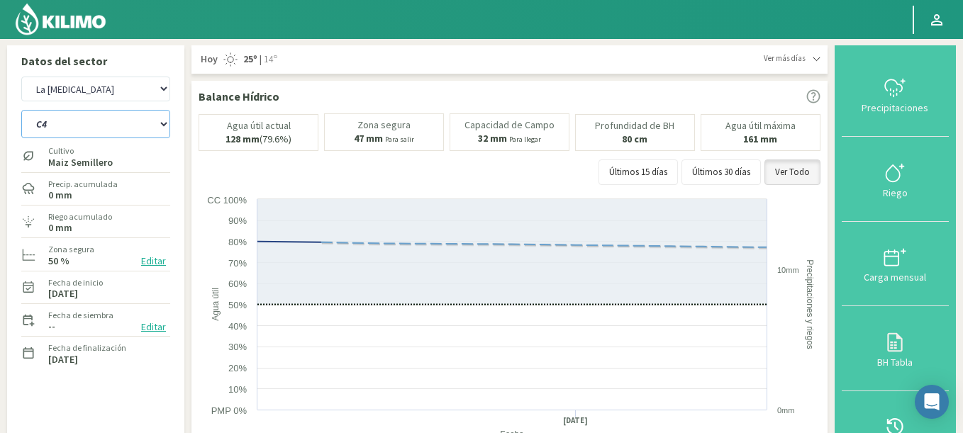
click at [21, 110] on select "C10 C11 C4 C6 C8" at bounding box center [95, 124] width 149 height 28
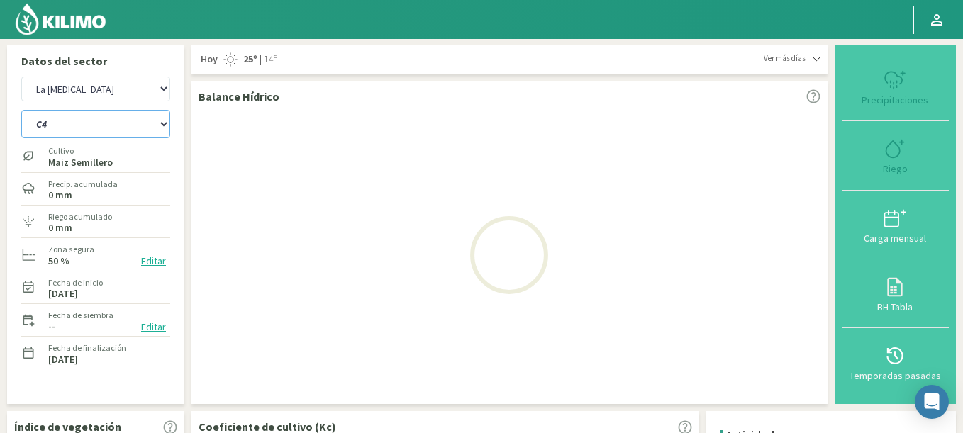
select select "51: Object"
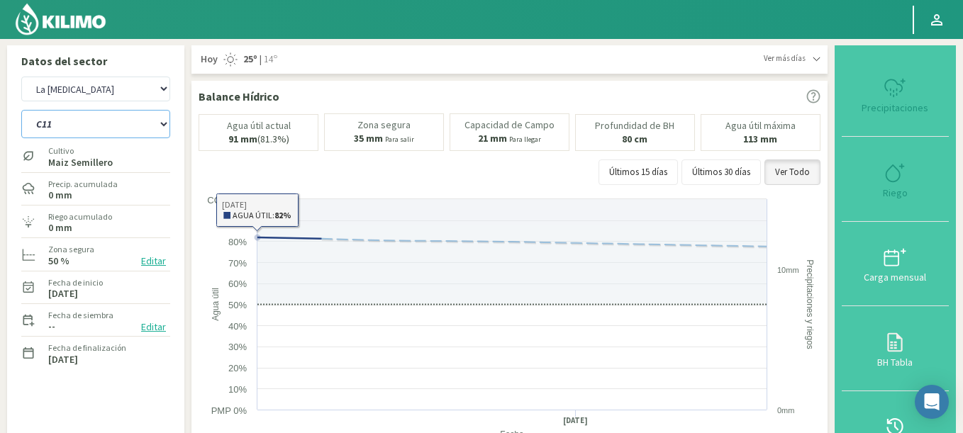
select select "3602: Object"
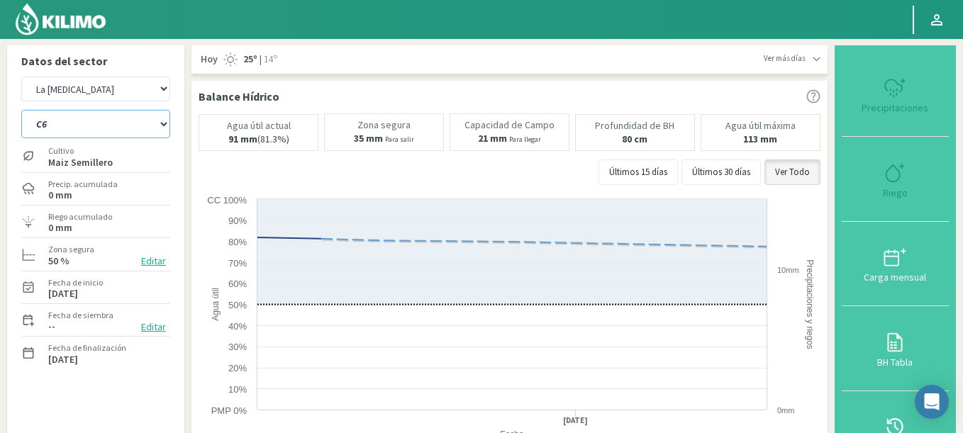
click at [21, 110] on select "C10 C11 C4 C6 C8" at bounding box center [95, 124] width 149 height 28
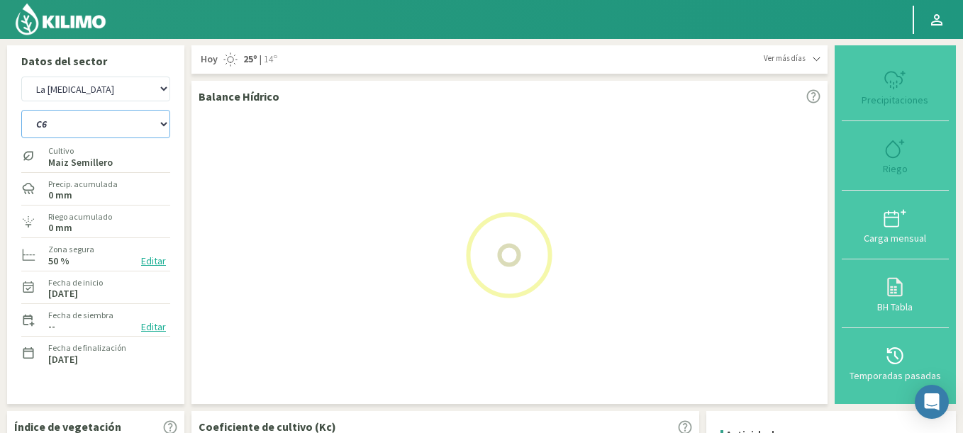
select select "57: Object"
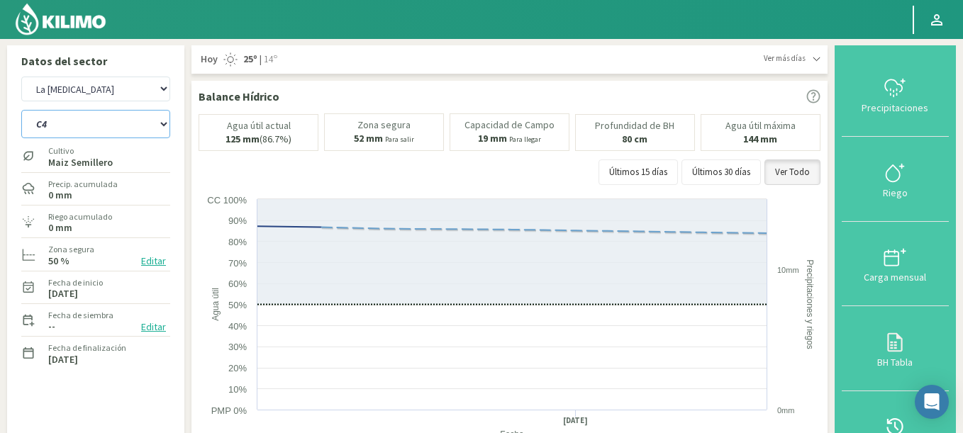
select select "3888: Object"
click at [21, 110] on select "C10 C11 C4 C6 C8" at bounding box center [95, 124] width 149 height 28
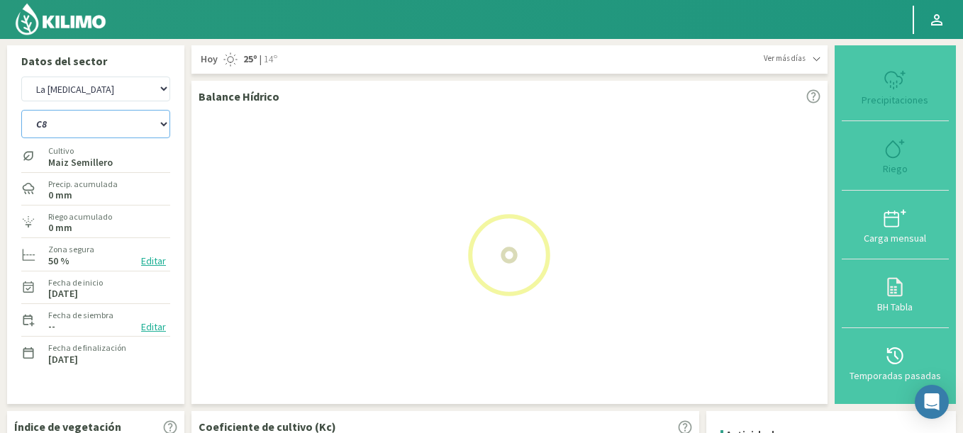
select select "63: Object"
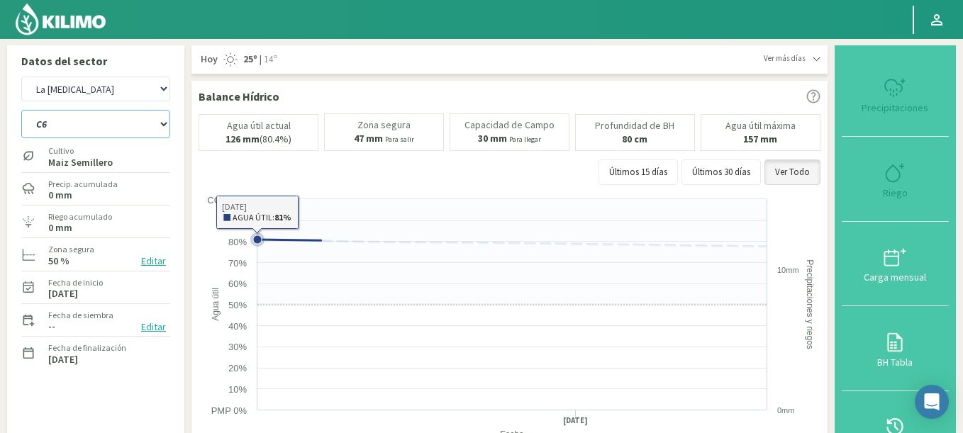
select select "4174: Object"
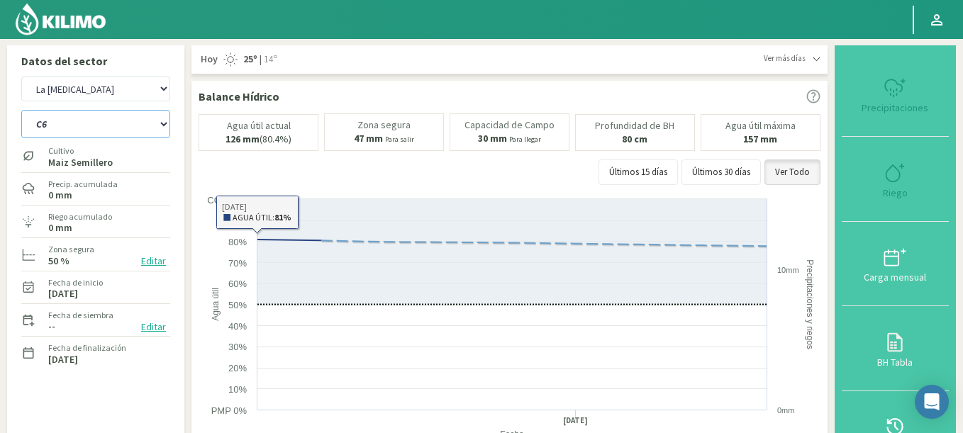
select select "69: Object"
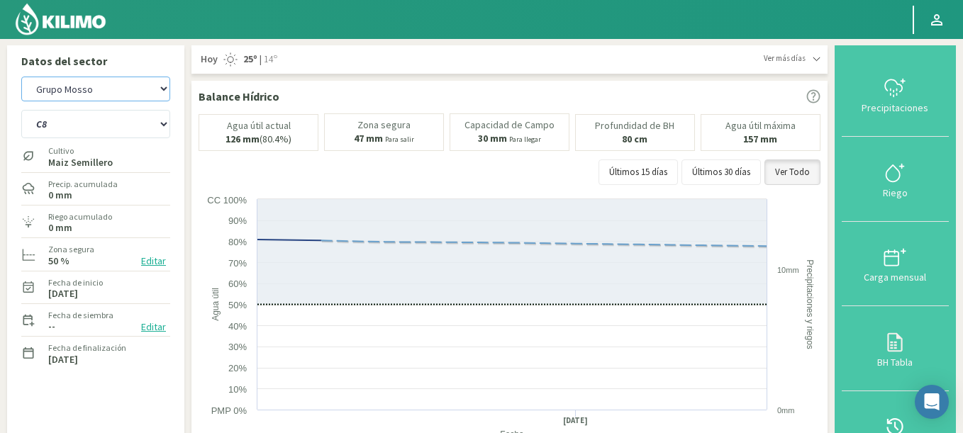
click at [21, 77] on select "Agr. Cardonal Agr. El Carmelo Agrícola Bakia Agrícola Bakia - IC Agrícola Exser…" at bounding box center [95, 89] width 149 height 25
select select "4411: Object"
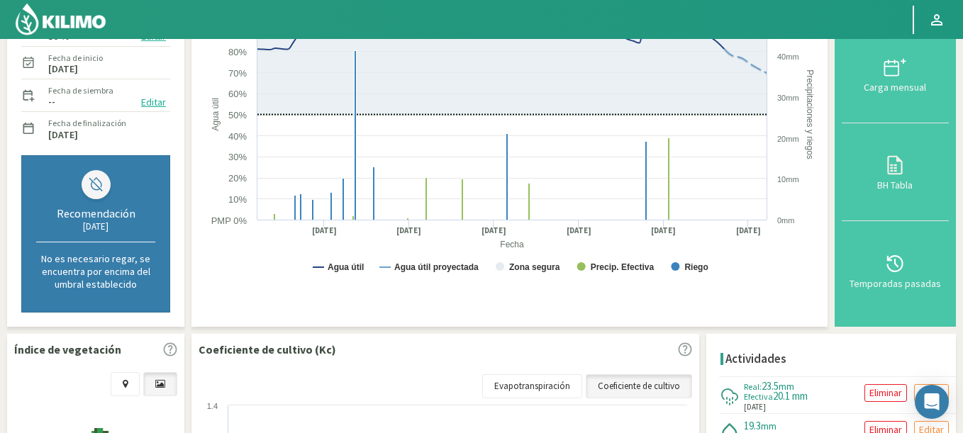
scroll to position [45, 0]
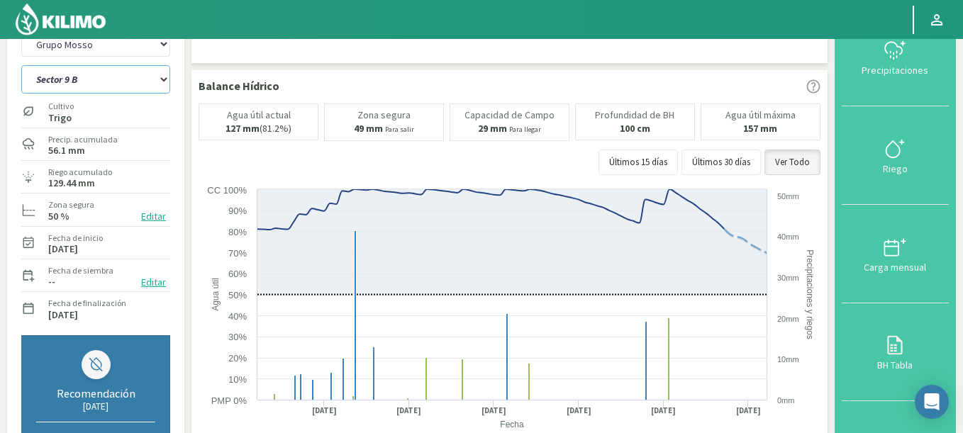
click at [21, 65] on select "Sector 10 Sector 9 B" at bounding box center [95, 79] width 149 height 28
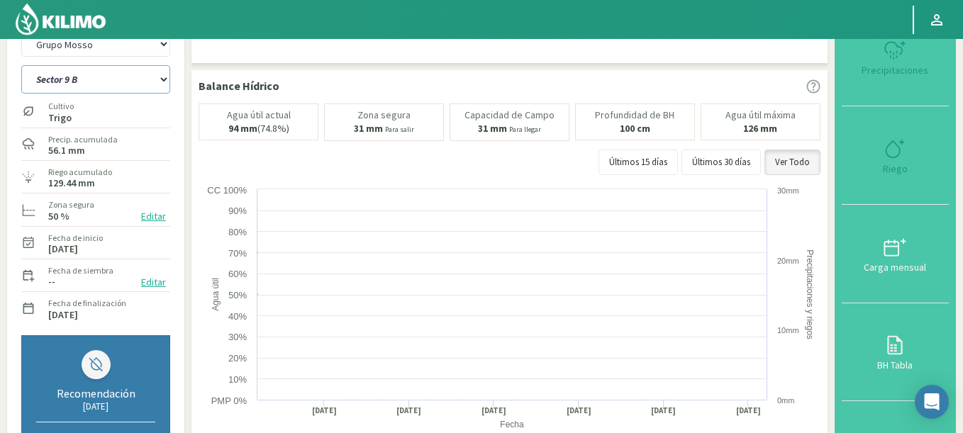
select select "70: Object"
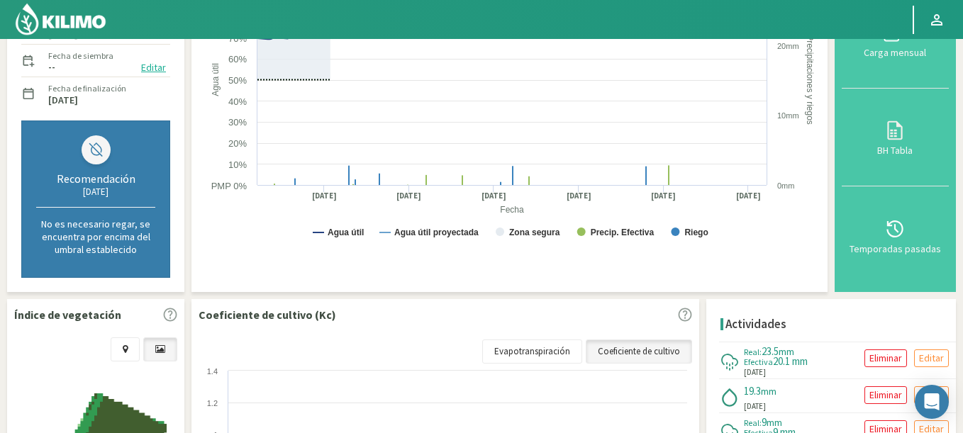
scroll to position [385, 0]
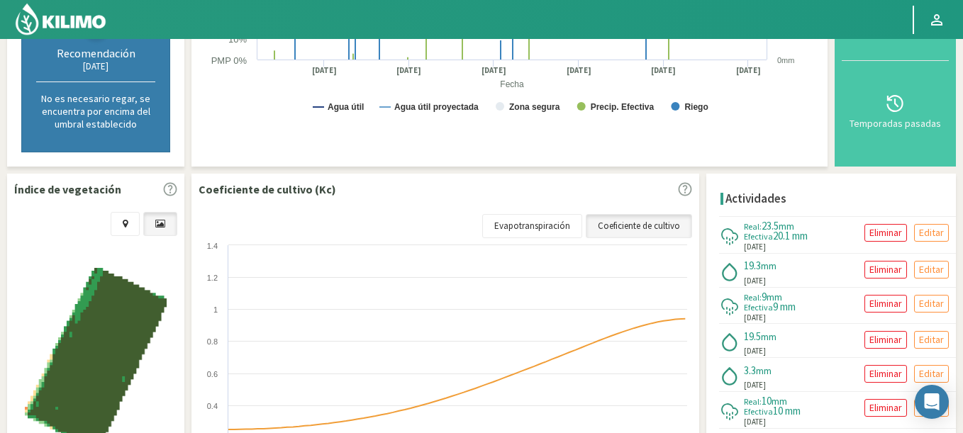
select select "4697: Object"
select select "73: Object"
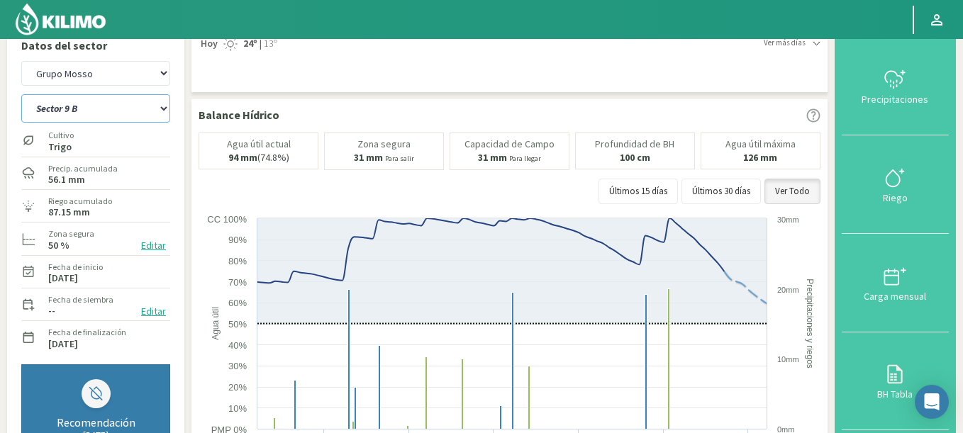
scroll to position [0, 0]
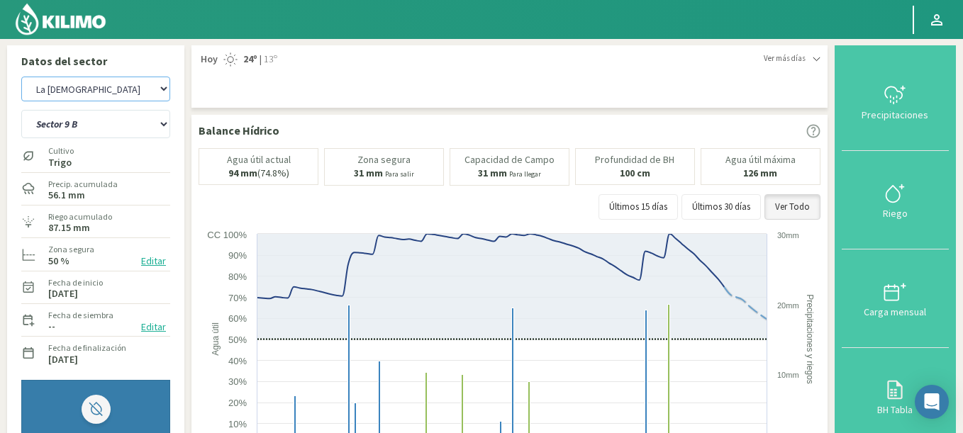
click at [21, 77] on select "Agr. Cardonal Agr. El Carmelo Agrícola Bakia Agrícola Bakia - IC Agrícola Exser…" at bounding box center [95, 89] width 149 height 25
select select "5064: Object"
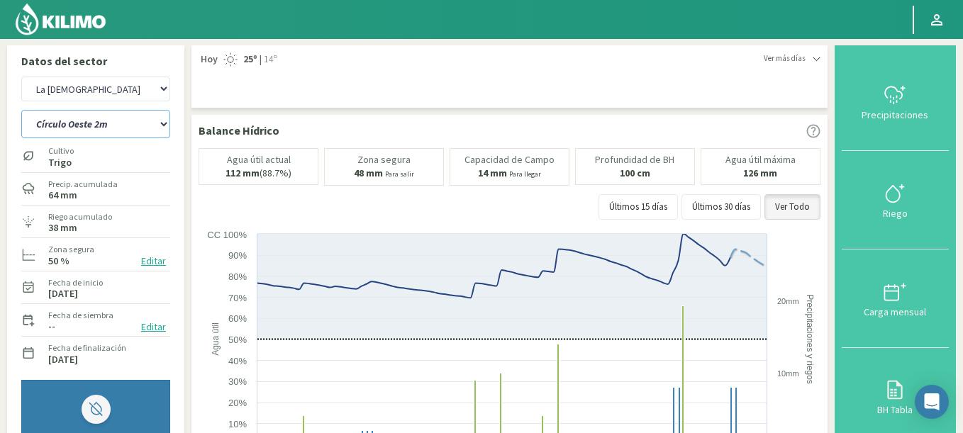
click at [21, 110] on select "Círculo Oeste 1m Círculo Oeste 2m" at bounding box center [95, 124] width 149 height 28
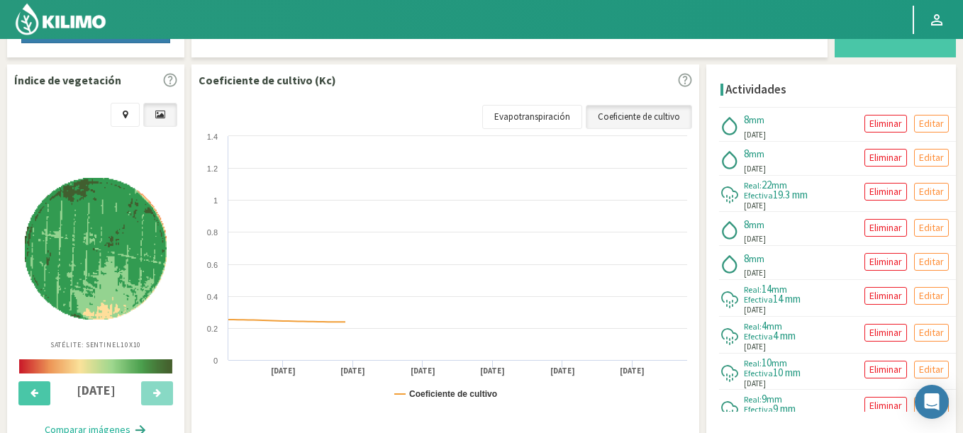
select select "74: Object"
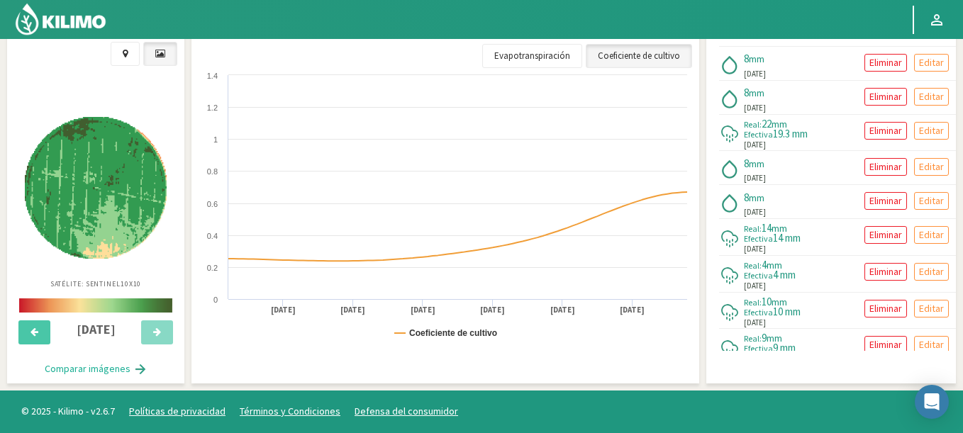
select select "5350: Object"
select select "77: Object"
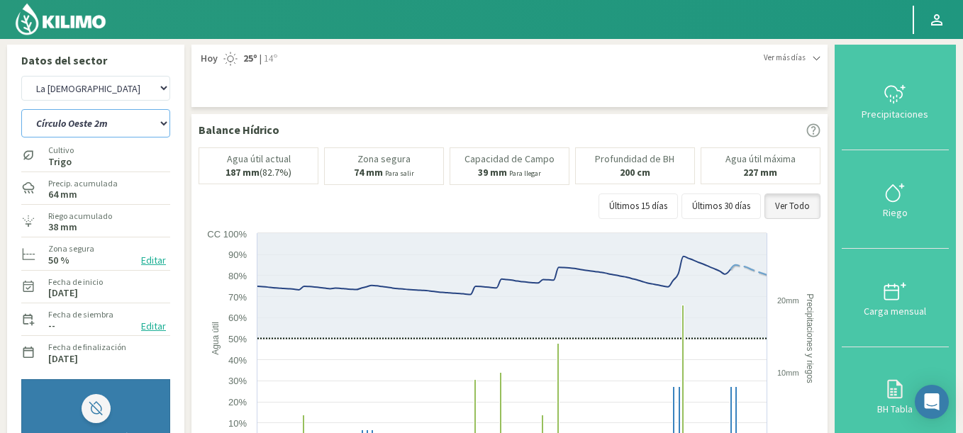
scroll to position [0, 0]
click at [77, 86] on select "Agr. Cardonal Agr. El Carmelo Agrícola Bakia Agrícola Bakia - IC Agrícola Exser…" at bounding box center [95, 89] width 149 height 25
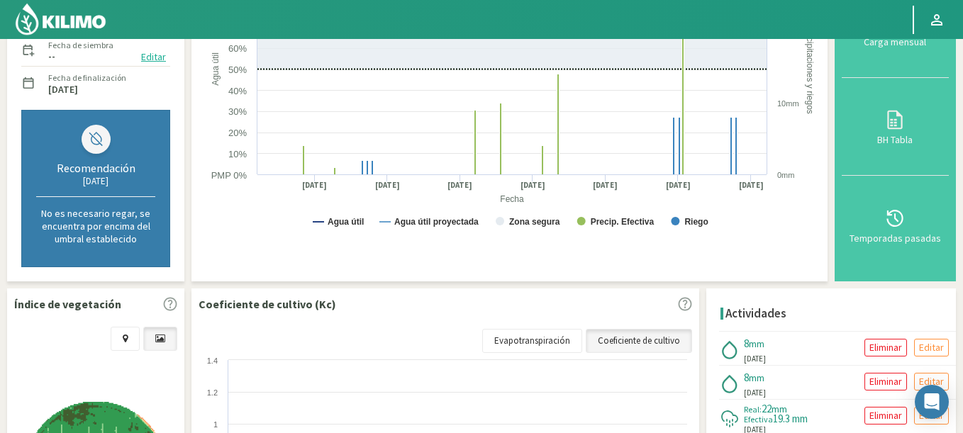
scroll to position [425, 0]
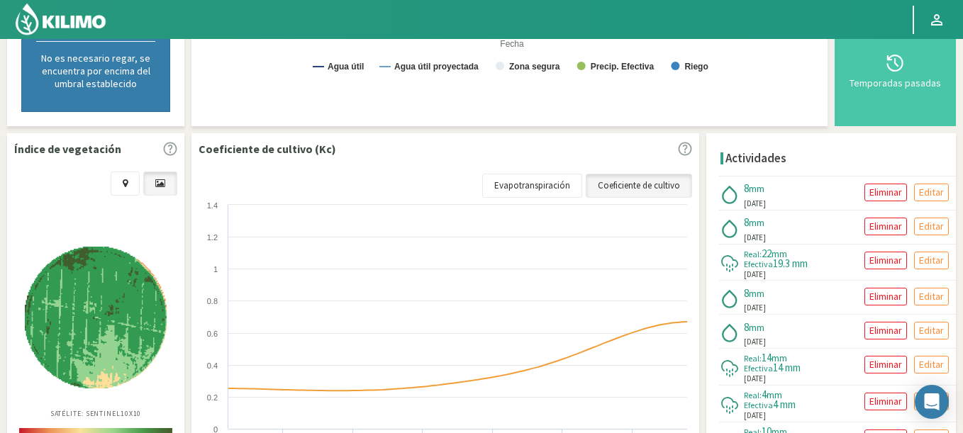
click at [99, 362] on img at bounding box center [96, 318] width 142 height 142
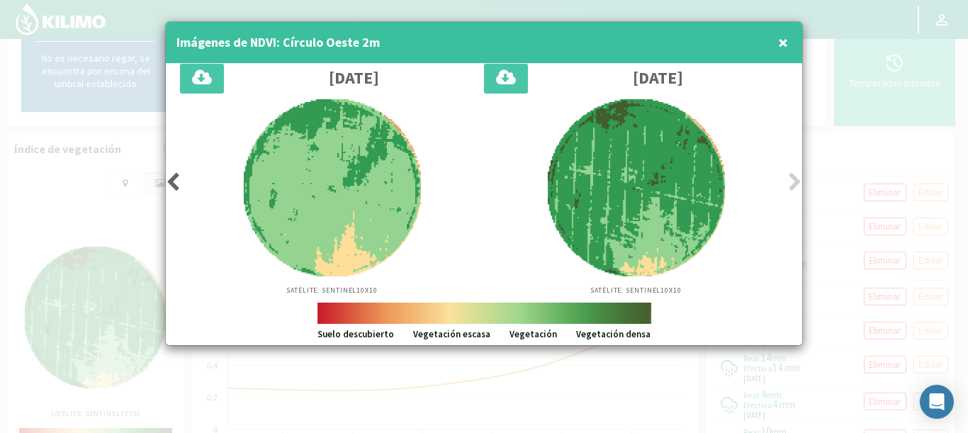
click at [856, 200] on div at bounding box center [484, 216] width 968 height 433
click at [790, 43] on button "×" at bounding box center [783, 42] width 17 height 28
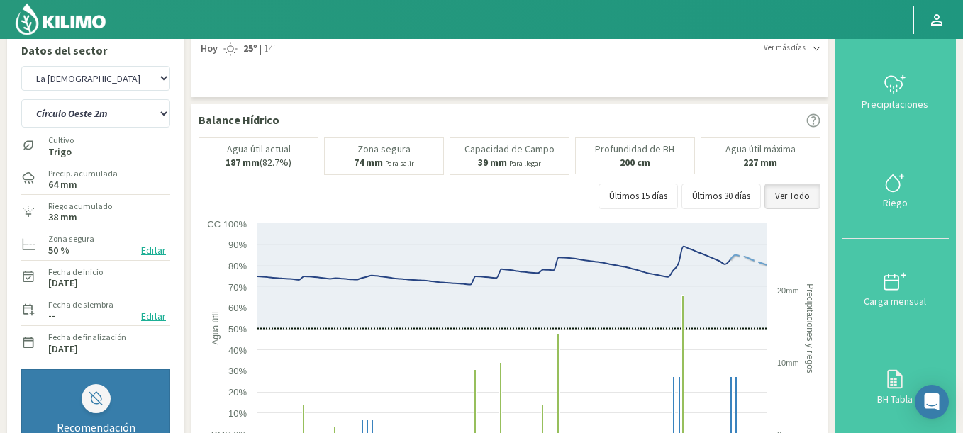
scroll to position [0, 0]
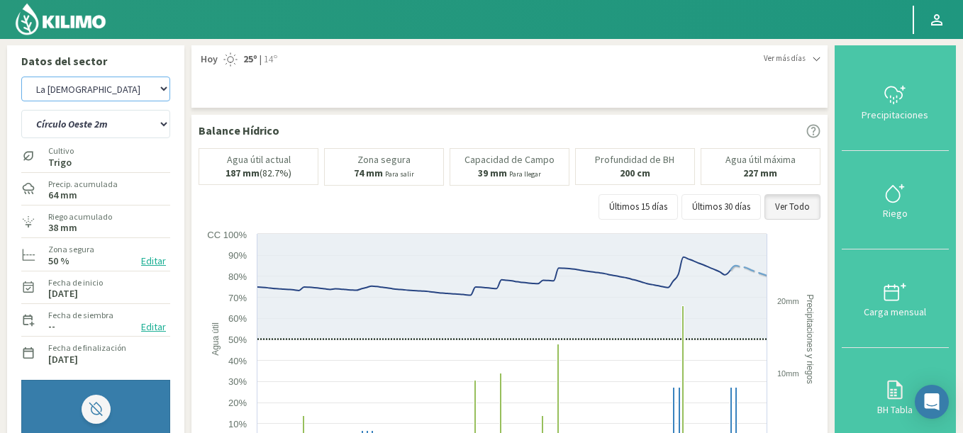
click at [60, 82] on select "Agr. Cardonal Agr. El Carmelo Agrícola Bakia Agrícola Bakia - IC Agrícola Exser…" at bounding box center [95, 89] width 149 height 25
click at [21, 77] on select "Agr. Cardonal Agr. El Carmelo Agrícola Bakia Agrícola Bakia - IC Agrícola Exser…" at bounding box center [95, 89] width 149 height 25
select select "5585: Object"
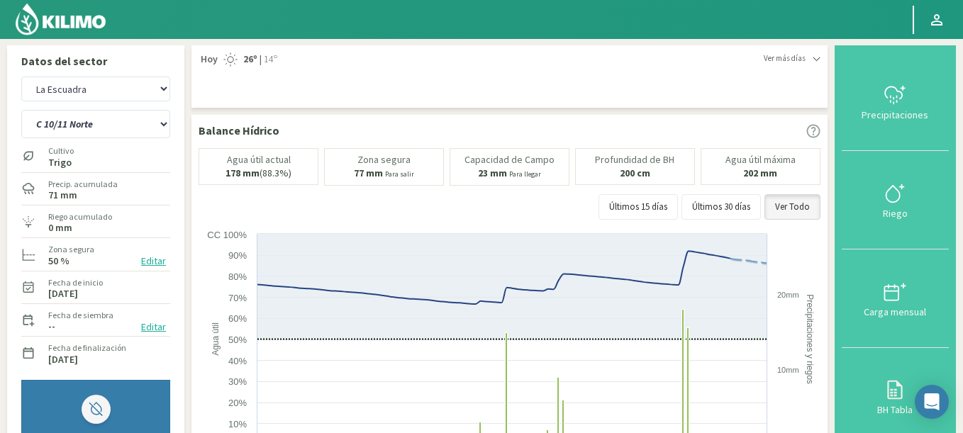
click at [90, 103] on div "Agr. Cardonal Agr. El Carmelo Agrícola Bakia Agrícola Bakia - IC Agrícola Exser…" at bounding box center [95, 89] width 149 height 32
click at [21, 110] on select "C 10/11 Norte Círculo 10/11 Sur Círculo 4" at bounding box center [95, 124] width 149 height 28
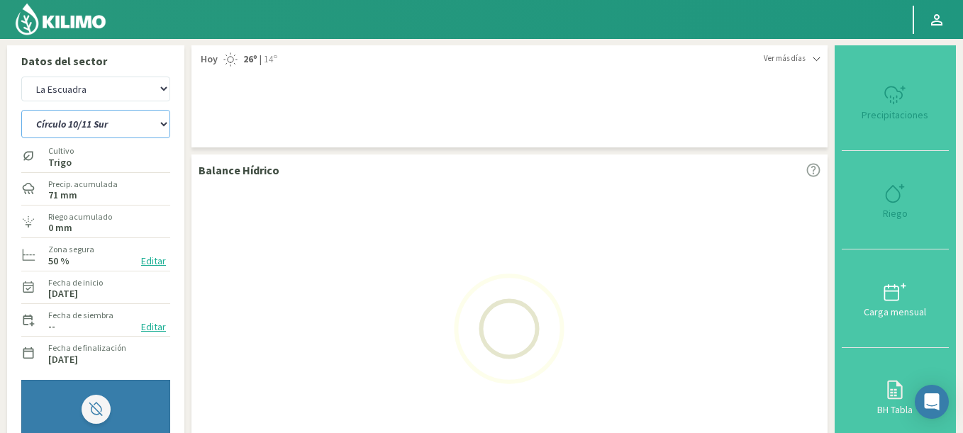
select select "78: Object"
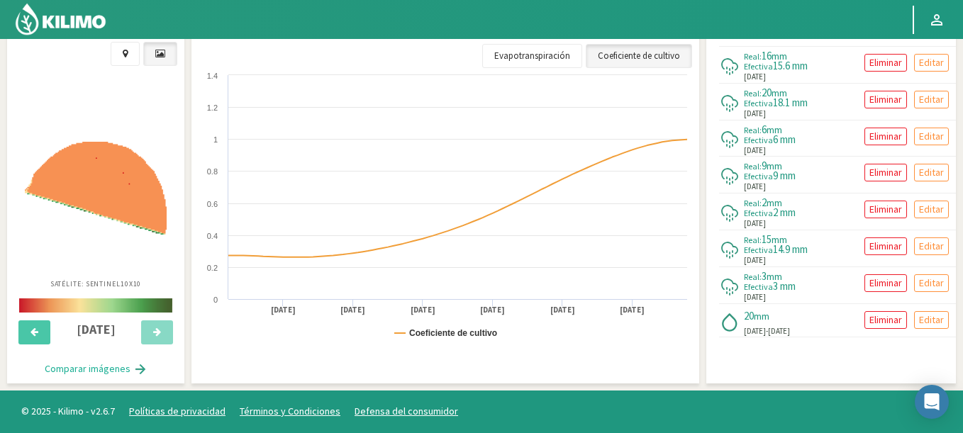
select select "5871: Object"
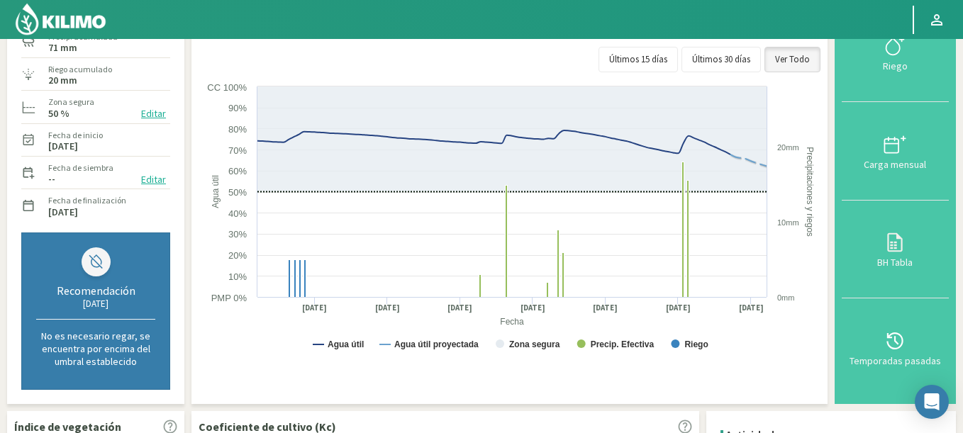
scroll to position [45, 0]
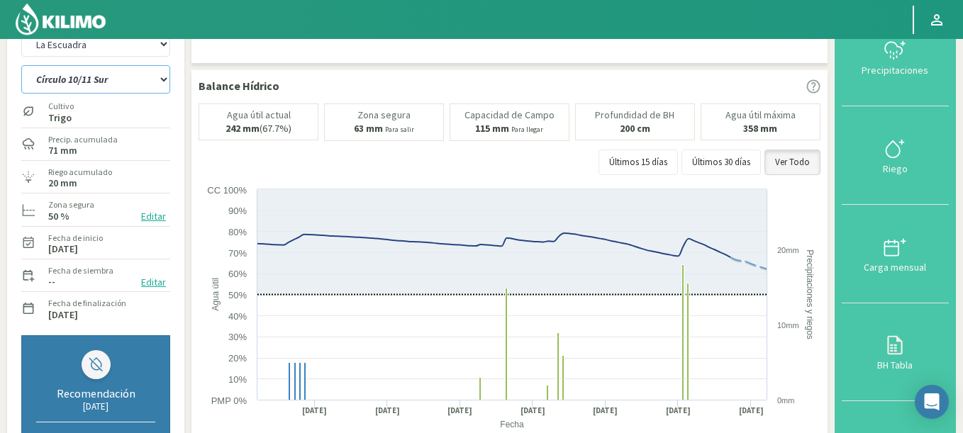
click at [94, 84] on select "C 10/11 Norte Círculo 10/11 Sur Círculo 4" at bounding box center [95, 79] width 149 height 28
click at [21, 65] on select "C 10/11 Norte Círculo 10/11 Sur Círculo 4" at bounding box center [95, 79] width 149 height 28
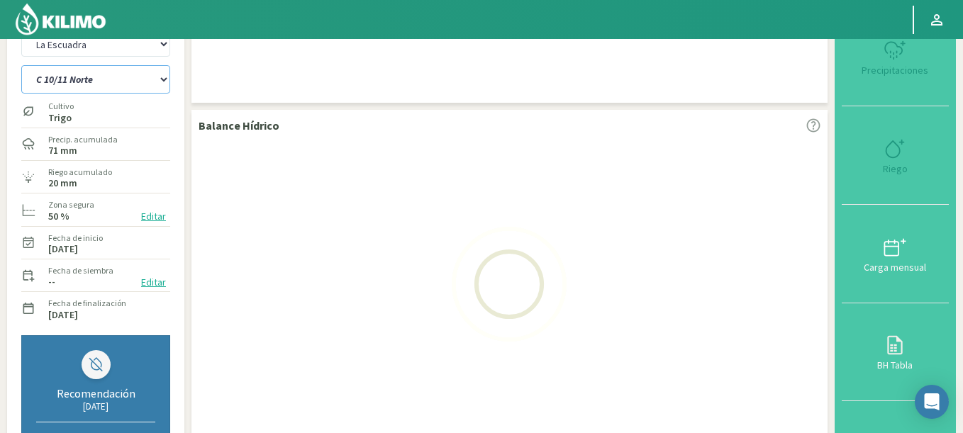
select select "82: Object"
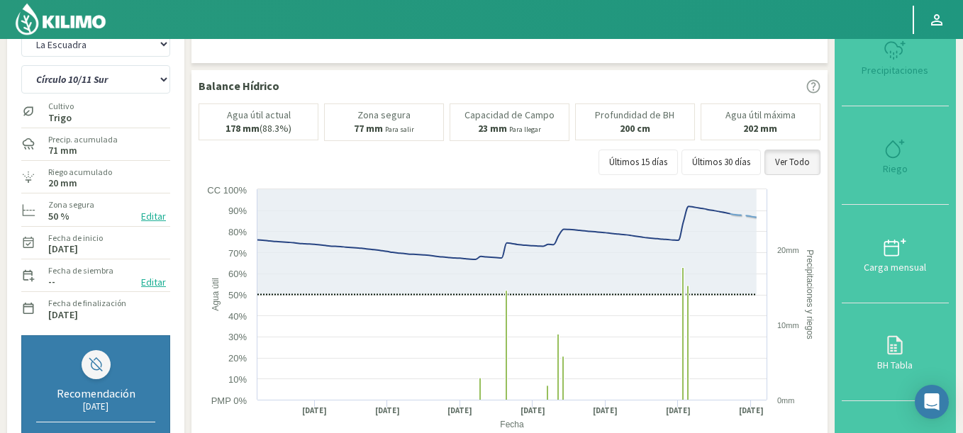
select select "6157: Object"
select select "84: Object"
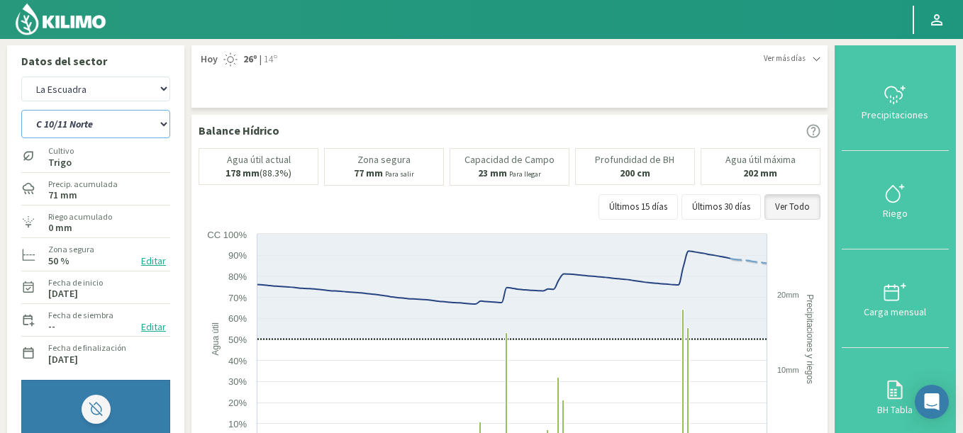
click at [135, 123] on select "C 10/11 Norte Círculo 10/11 Sur Círculo 4" at bounding box center [95, 124] width 149 height 28
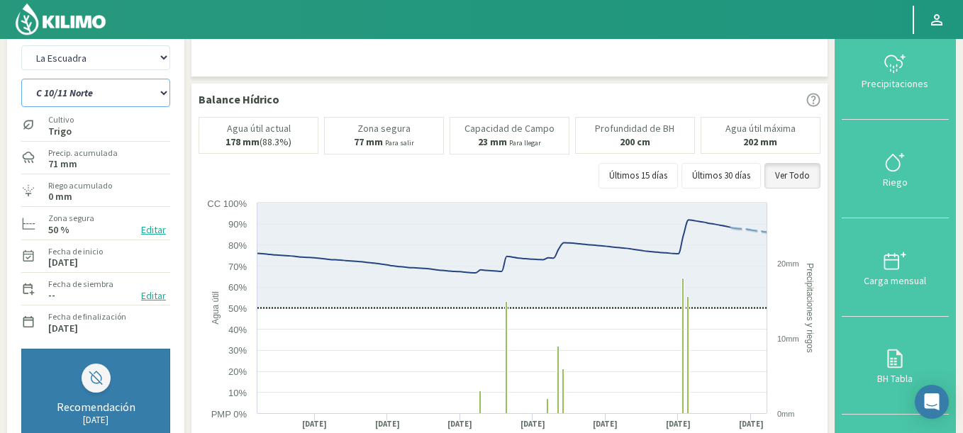
scroll to position [85, 0]
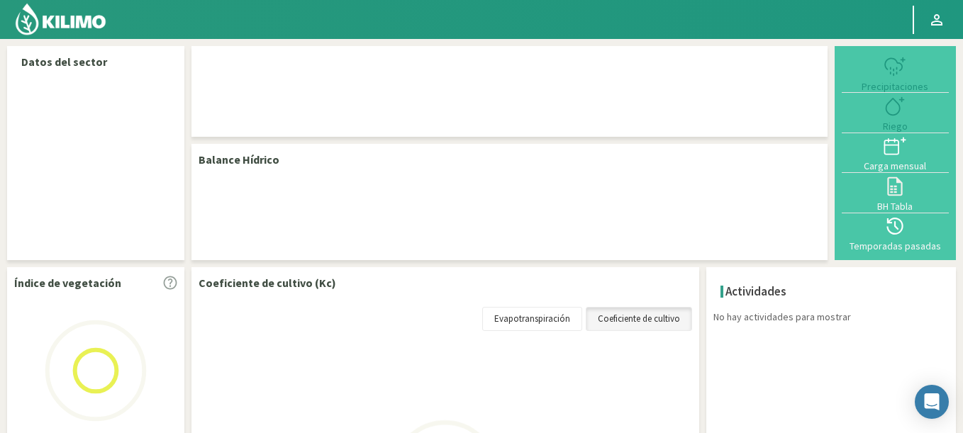
click at [67, 23] on img at bounding box center [60, 19] width 93 height 34
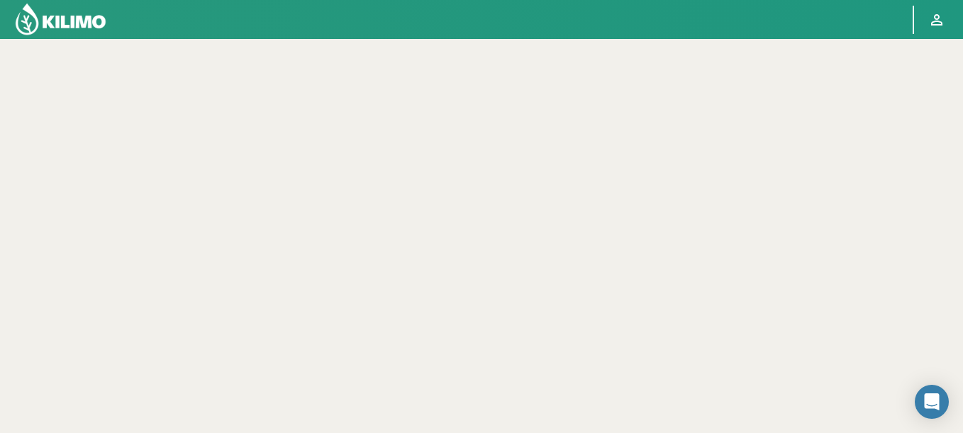
drag, startPoint x: 105, startPoint y: 24, endPoint x: 91, endPoint y: 18, distance: 14.6
click at [103, 24] on img at bounding box center [60, 19] width 93 height 34
click at [91, 18] on img at bounding box center [60, 19] width 93 height 34
click at [89, 17] on img at bounding box center [60, 19] width 93 height 34
